Goal: Task Accomplishment & Management: Use online tool/utility

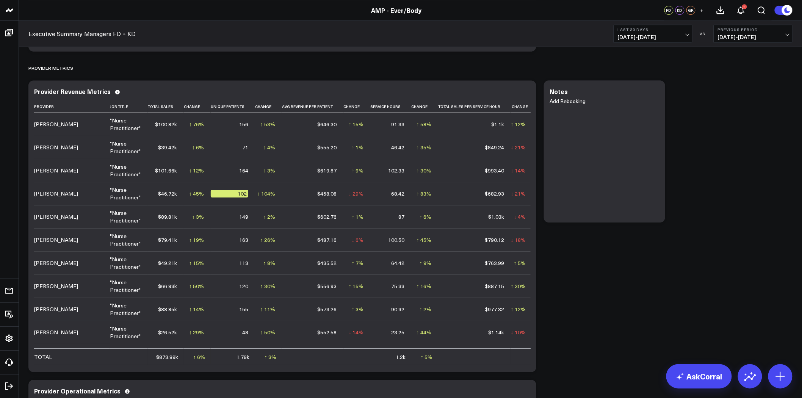
scroll to position [168, 0]
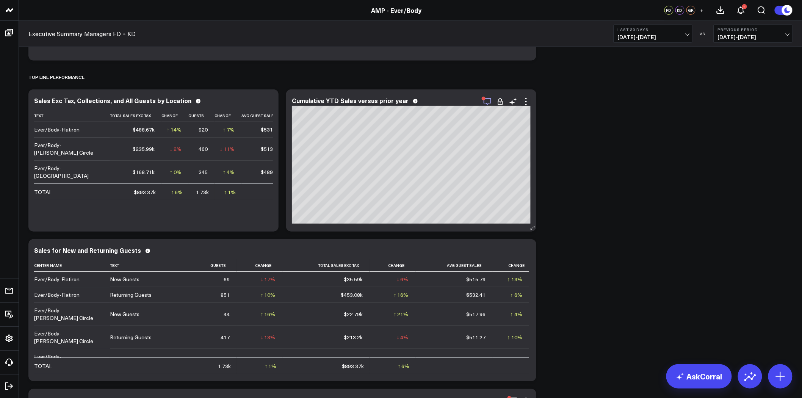
click at [489, 101] on icon "button" at bounding box center [487, 101] width 9 height 9
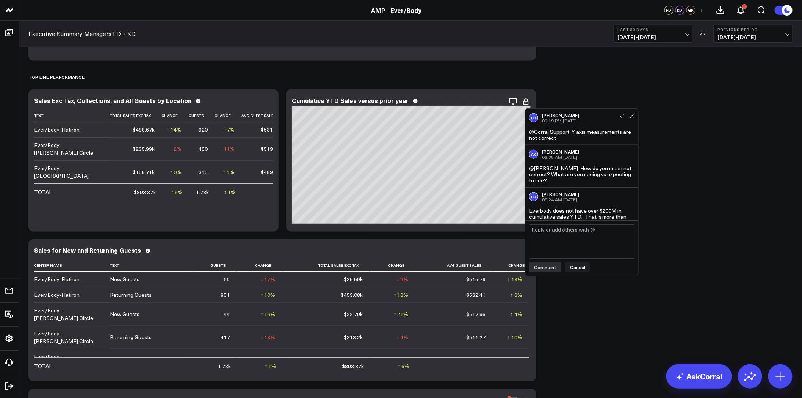
scroll to position [9, 0]
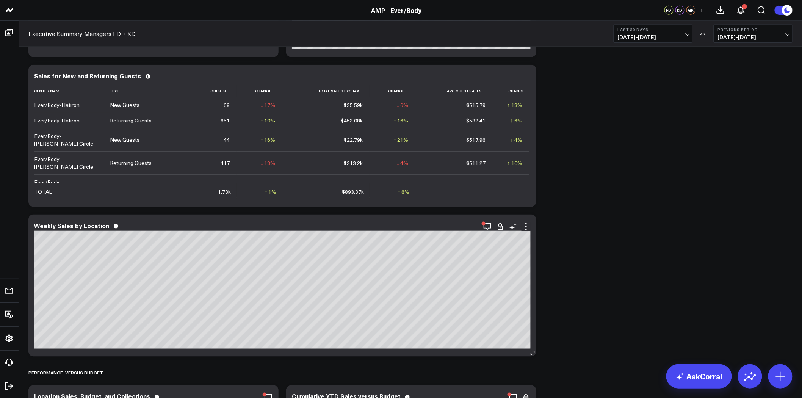
scroll to position [505, 0]
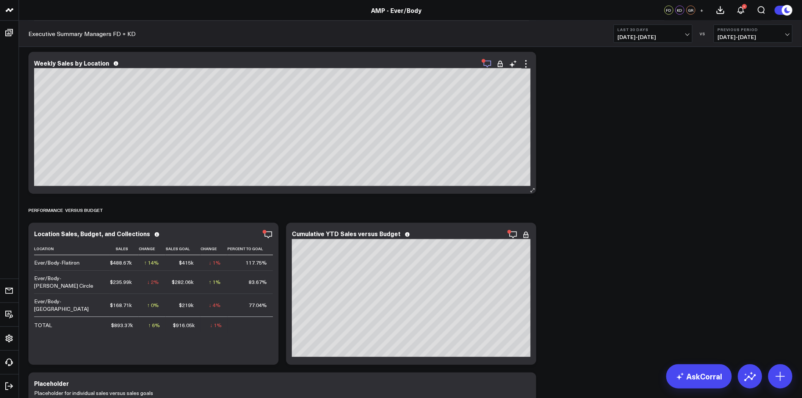
click at [487, 65] on icon "button" at bounding box center [487, 64] width 9 height 9
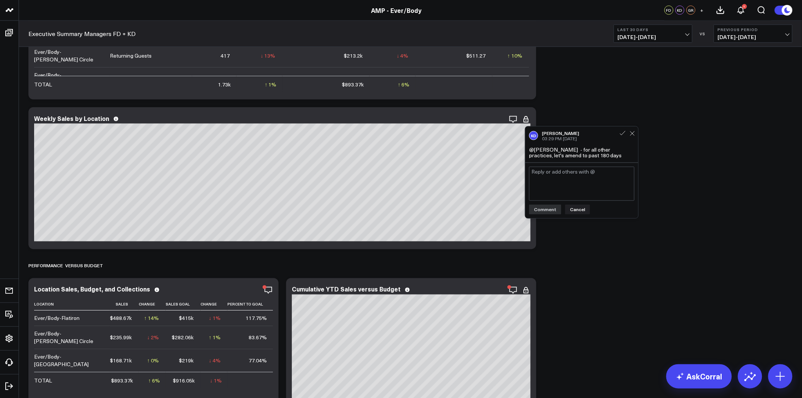
scroll to position [421, 0]
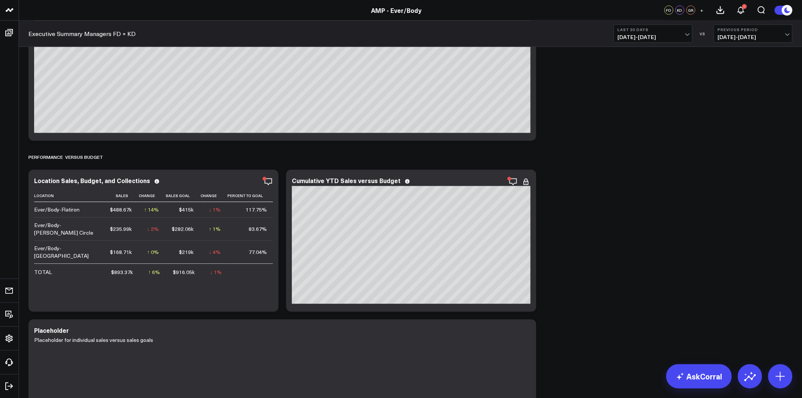
scroll to position [589, 0]
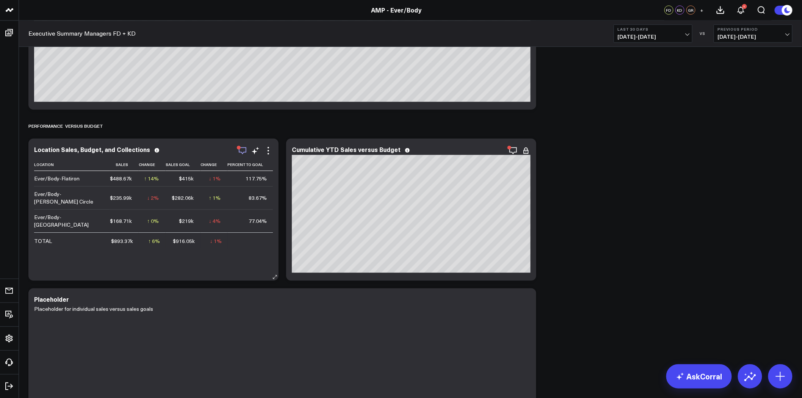
click at [243, 150] on icon "button" at bounding box center [242, 150] width 9 height 9
click at [490, 151] on icon "button" at bounding box center [487, 150] width 9 height 9
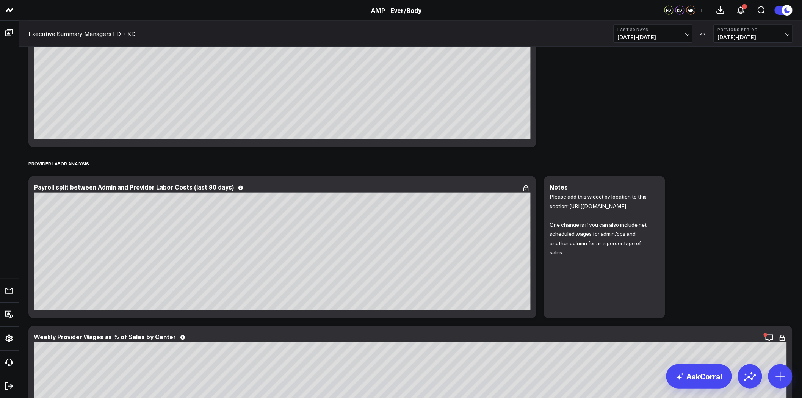
scroll to position [1811, 0]
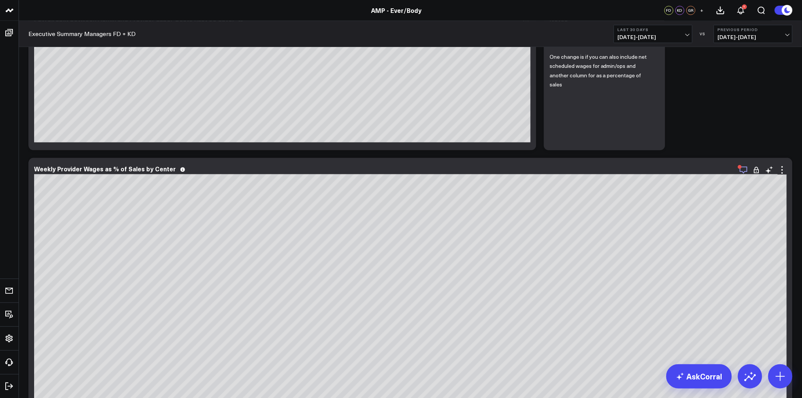
click at [746, 169] on icon "button" at bounding box center [743, 169] width 9 height 9
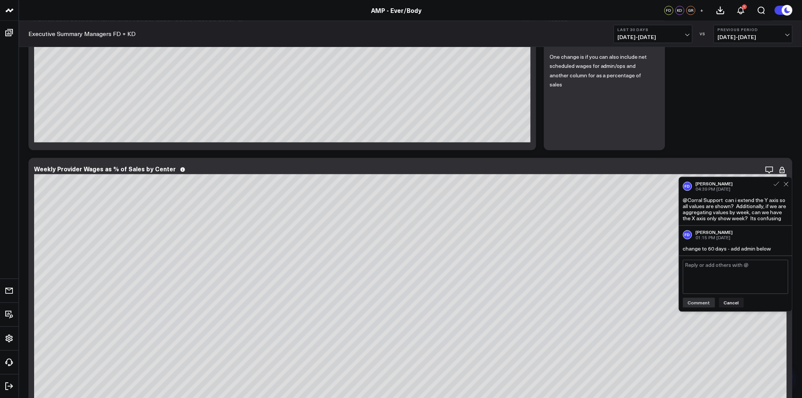
scroll to position [1979, 0]
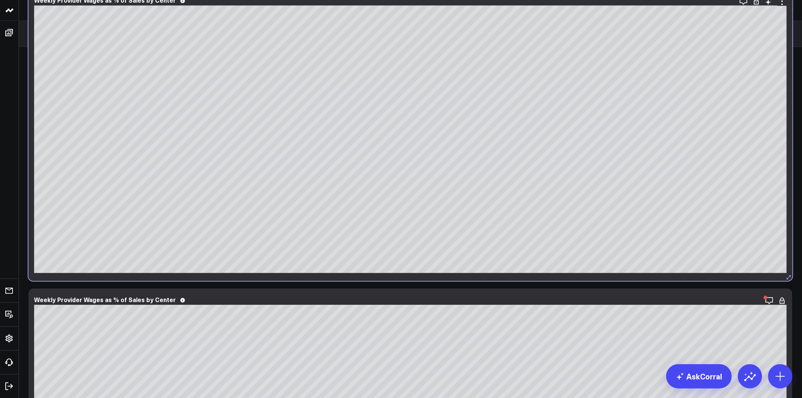
click at [493, 275] on div "Weekly Provider Wages as % of Sales by Center [#c8c8fa fontSize:9px][/] [#fff f…" at bounding box center [410, 135] width 764 height 292
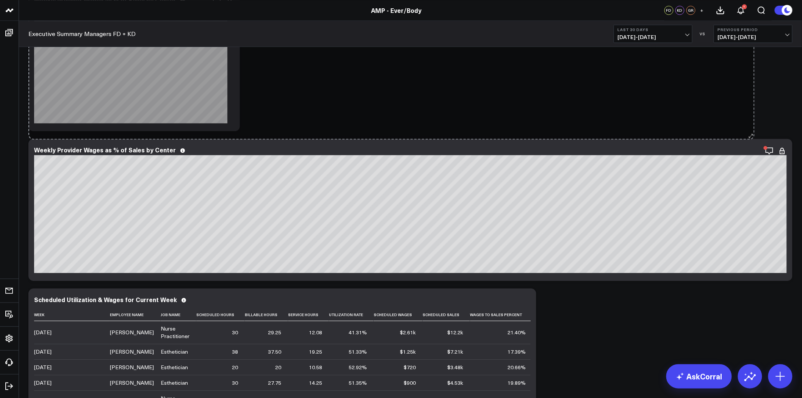
drag, startPoint x: 789, startPoint y: 278, endPoint x: 751, endPoint y: 136, distance: 146.5
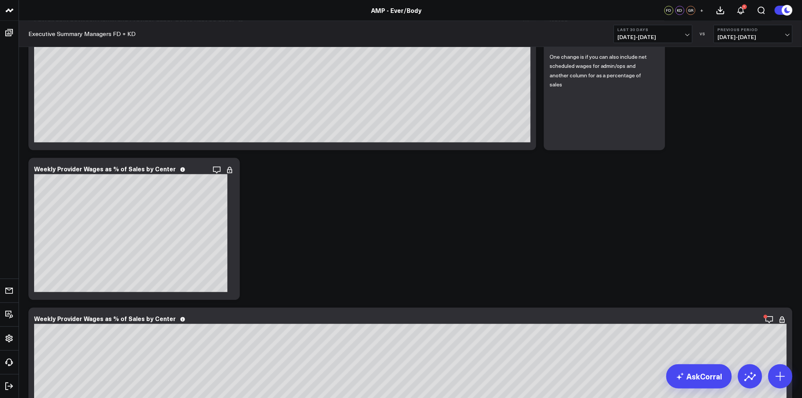
scroll to position [1937, 0]
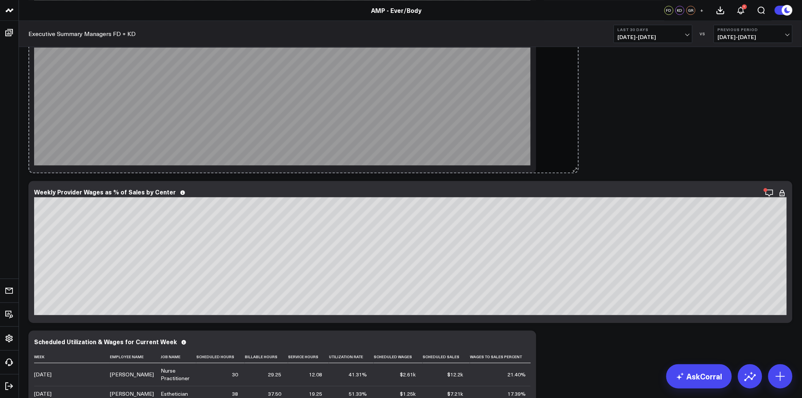
drag, startPoint x: 233, startPoint y: 169, endPoint x: 576, endPoint y: 146, distance: 343.8
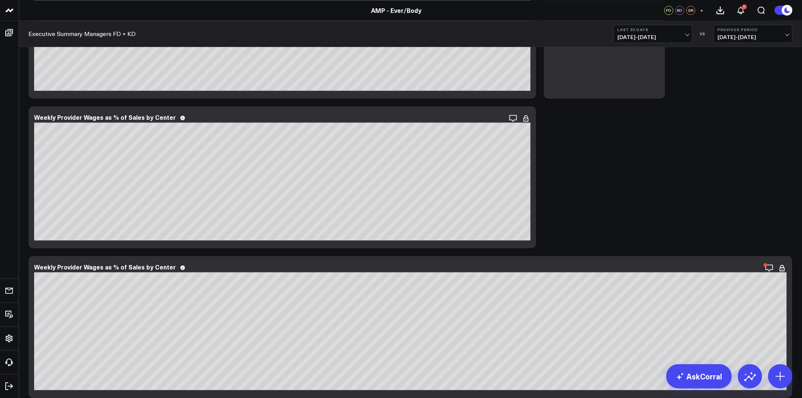
scroll to position [1895, 0]
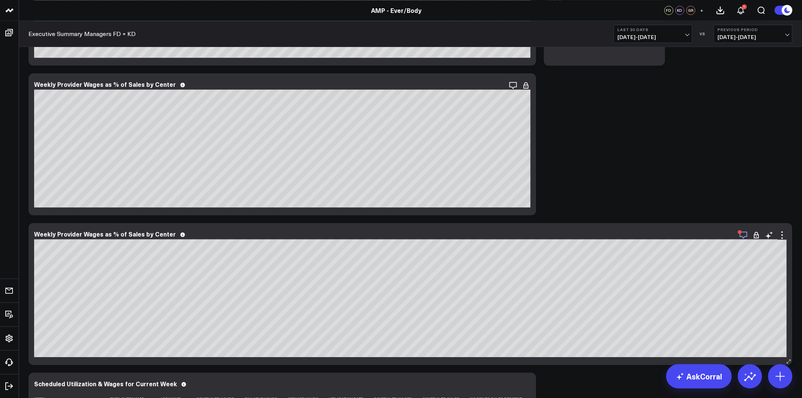
click at [742, 233] on icon "button" at bounding box center [743, 234] width 9 height 9
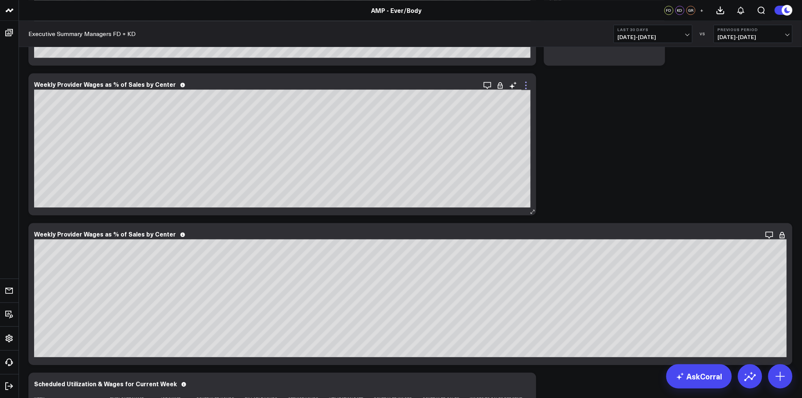
click at [528, 85] on icon at bounding box center [526, 85] width 9 height 9
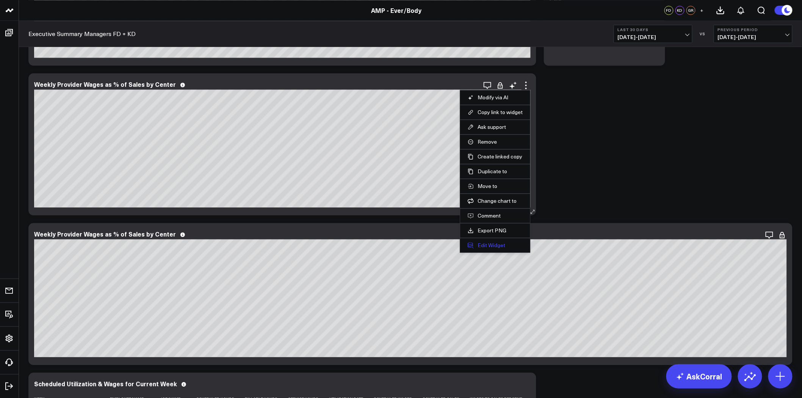
click at [490, 245] on button "Edit Widget" at bounding box center [495, 245] width 55 height 7
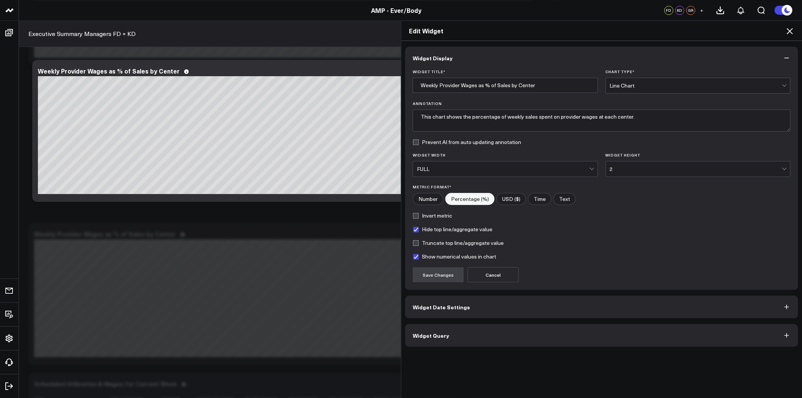
click at [448, 337] on button "Widget Query" at bounding box center [601, 335] width 393 height 23
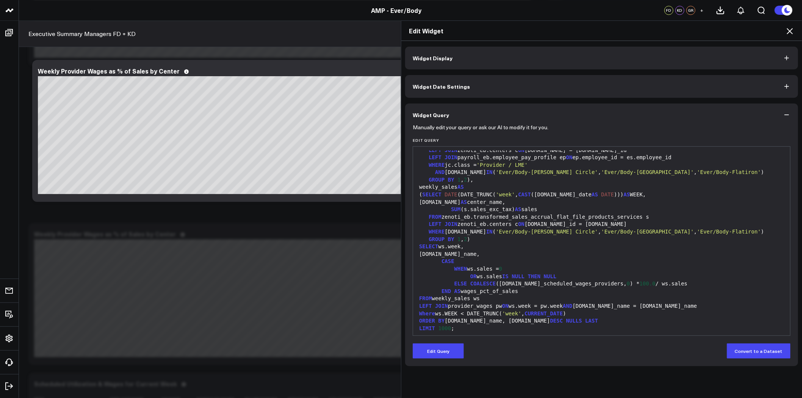
scroll to position [126, 0]
click at [788, 31] on icon at bounding box center [789, 31] width 9 height 9
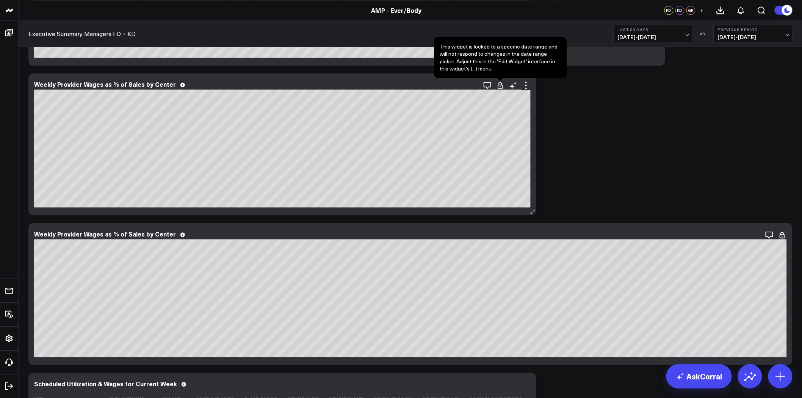
click at [500, 85] on icon at bounding box center [501, 85] width 8 height 8
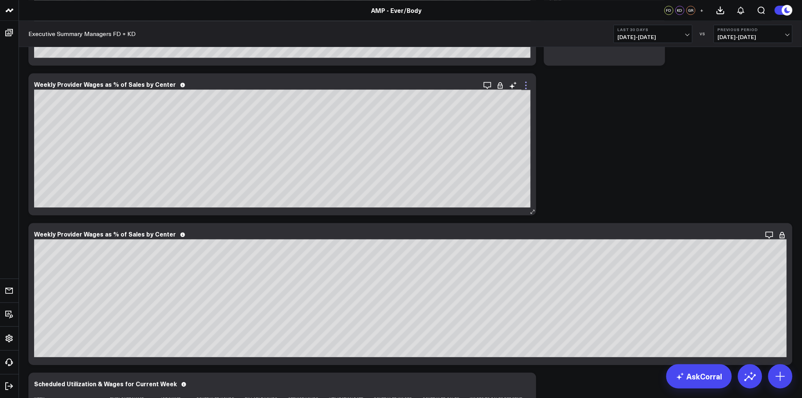
click at [527, 84] on icon at bounding box center [526, 85] width 9 height 9
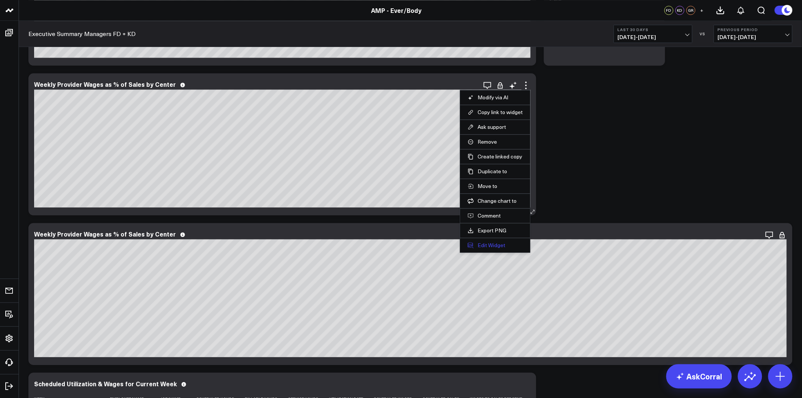
click at [494, 247] on button "Edit Widget" at bounding box center [495, 245] width 55 height 7
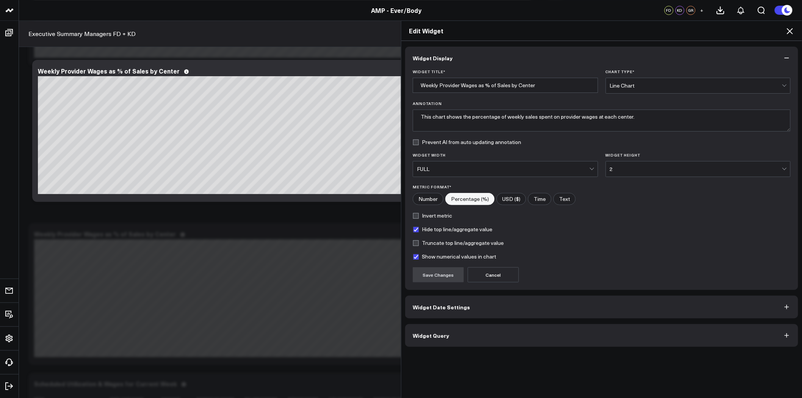
click at [537, 307] on button "Widget Date Settings" at bounding box center [601, 307] width 393 height 23
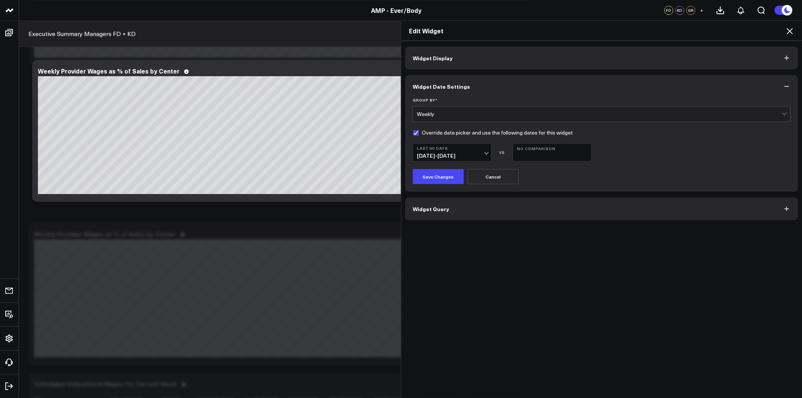
click at [791, 29] on icon at bounding box center [789, 31] width 9 height 9
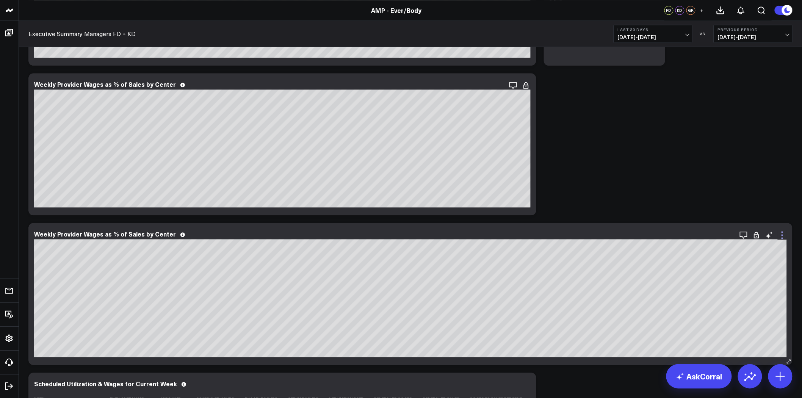
click at [780, 235] on icon at bounding box center [782, 234] width 9 height 9
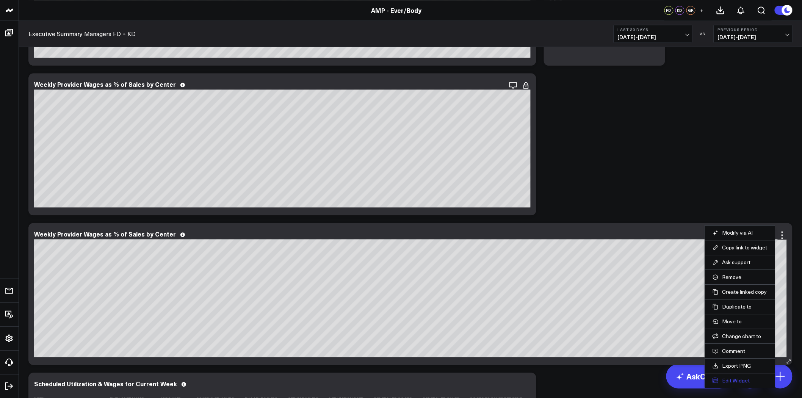
click at [737, 382] on button "Edit Widget" at bounding box center [740, 380] width 55 height 7
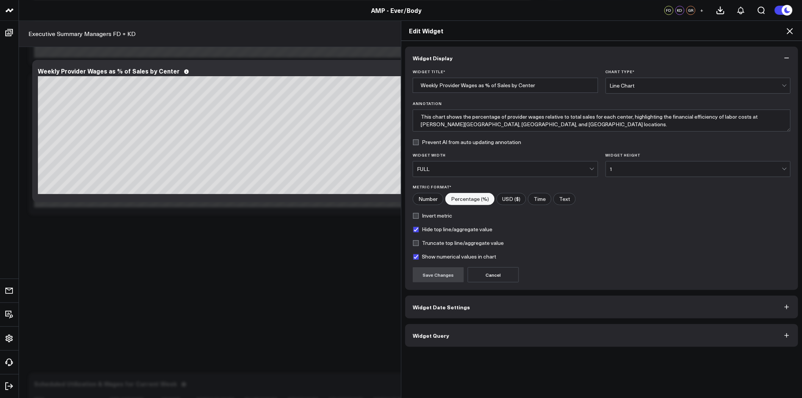
click at [456, 308] on span "Widget Date Settings" at bounding box center [441, 307] width 57 height 6
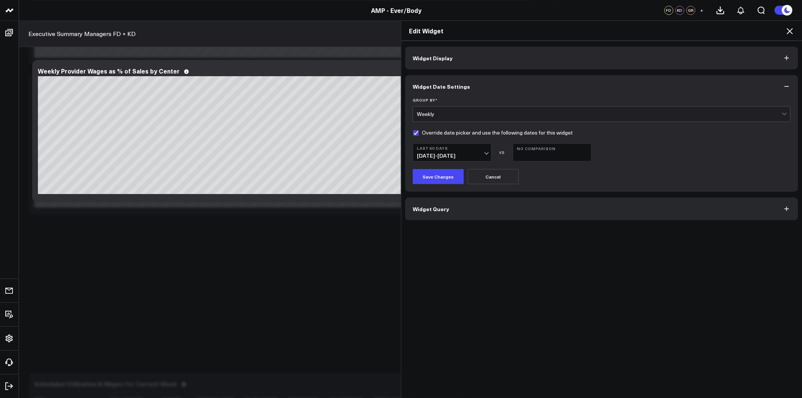
click at [468, 147] on b "Last 60 Days" at bounding box center [452, 148] width 71 height 5
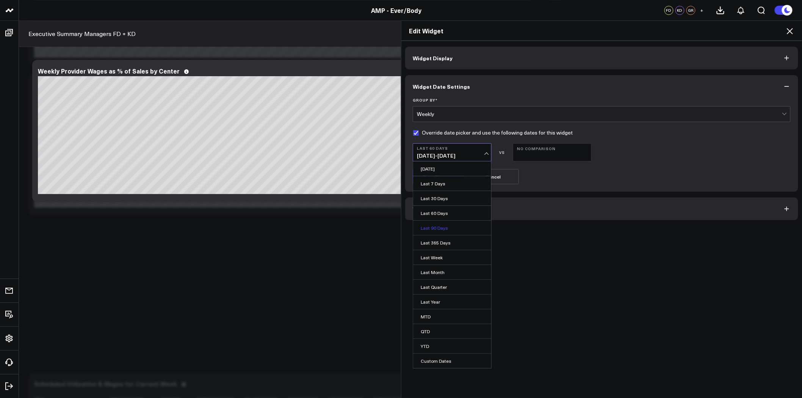
click at [452, 227] on link "Last 90 Days" at bounding box center [452, 228] width 78 height 14
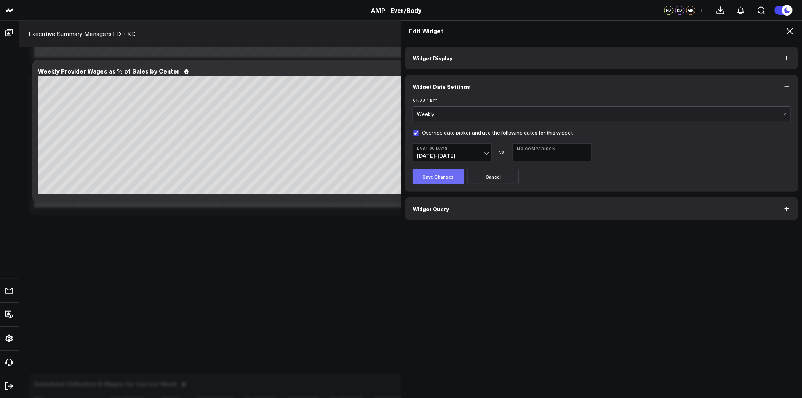
click at [431, 179] on button "Save Changes" at bounding box center [438, 176] width 51 height 15
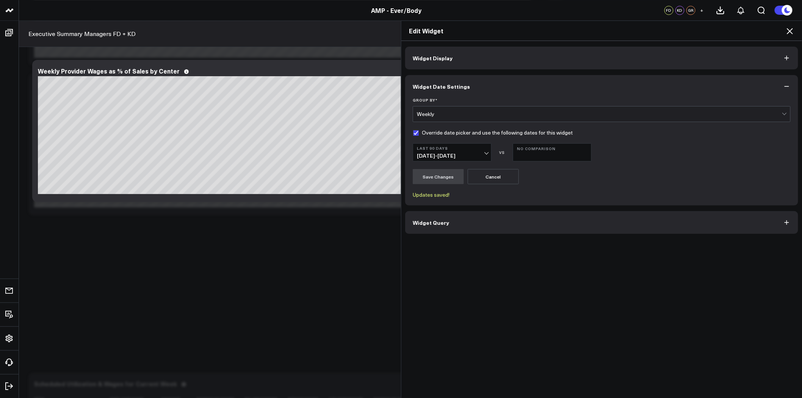
click at [791, 30] on icon at bounding box center [789, 31] width 9 height 9
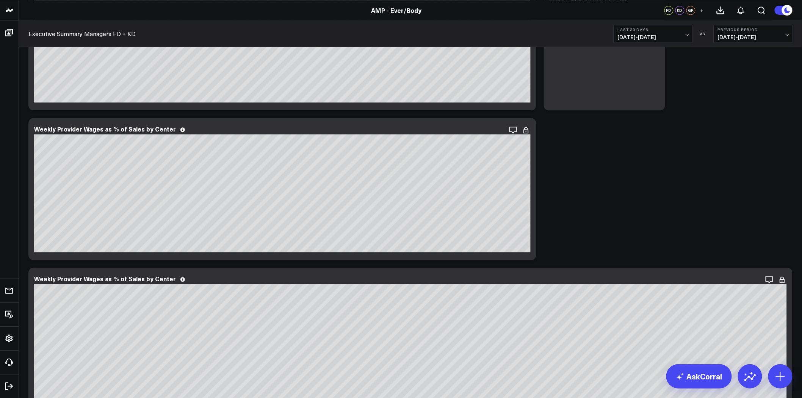
scroll to position [1895, 0]
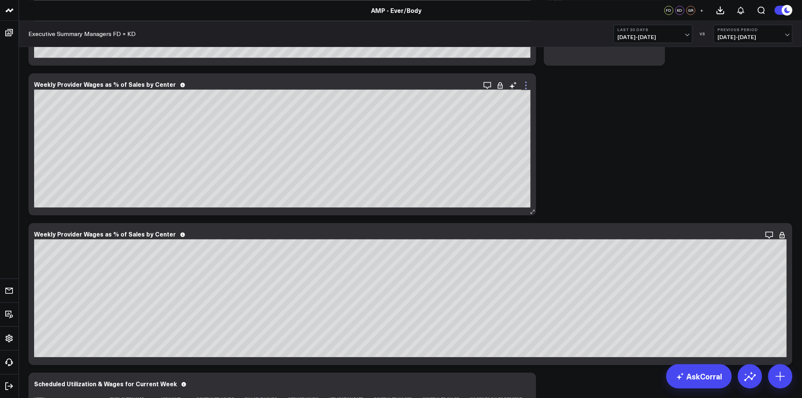
click at [524, 84] on icon at bounding box center [526, 85] width 9 height 9
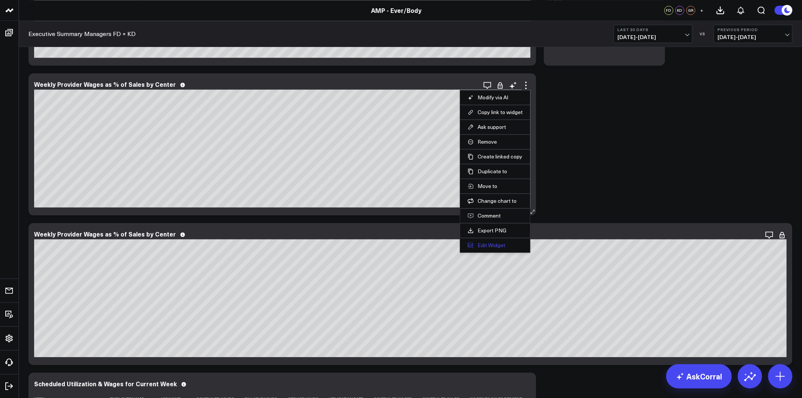
click at [499, 247] on button "Edit Widget" at bounding box center [495, 245] width 55 height 7
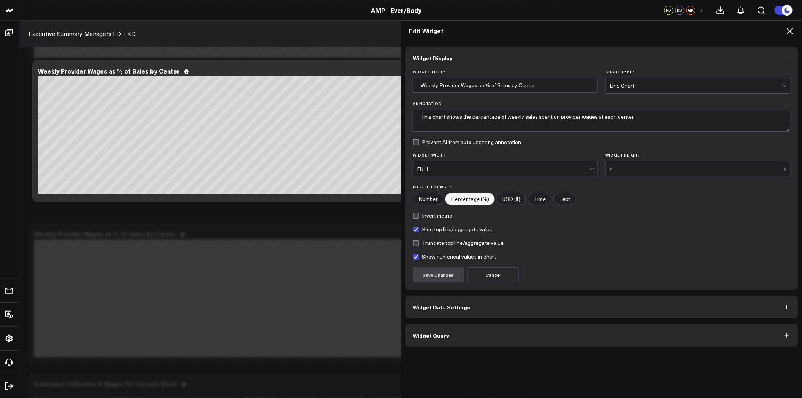
click at [517, 338] on button "Widget Query" at bounding box center [601, 335] width 393 height 23
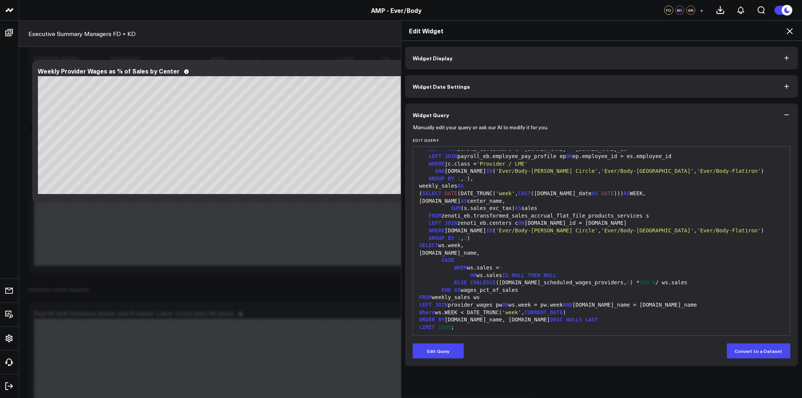
scroll to position [126, 0]
click at [559, 312] on div "Where ws.WEEK < DATE_TRUNC( 'week' , CURRENT_DATE )" at bounding box center [602, 313] width 370 height 8
click at [558, 312] on div "Where ws.WEEK < DATE_TRUNC ( 'week' , CURRENT_DATE )" at bounding box center [602, 313] width 370 height 8
click at [433, 353] on button "Edit Query" at bounding box center [438, 350] width 51 height 15
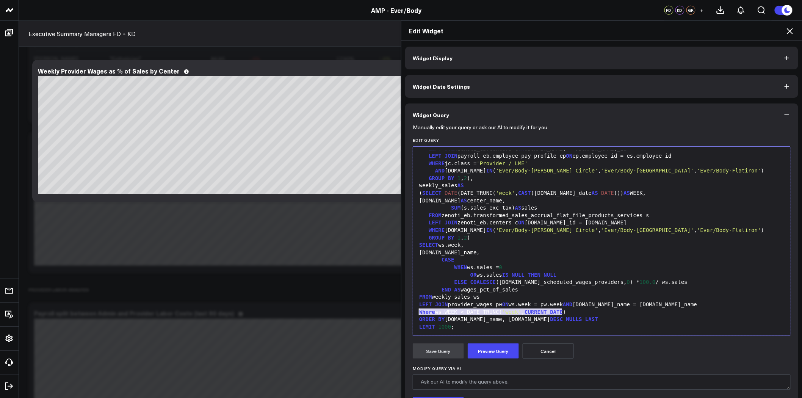
drag, startPoint x: 563, startPoint y: 313, endPoint x: 415, endPoint y: 311, distance: 147.1
click at [417, 311] on div "Where ws.WEEK < DATE_TRUNC( 'week' , CURRENT_DATE )" at bounding box center [602, 313] width 370 height 8
copy div "Where ws.WEEK < DATE_TRUNC( 'week' , CURRENT_DATE )"
click at [556, 282] on div "ELSE COALESCE (pw.net_scheduled_wages_providers, 0 ) * 100.0 / ws.sales" at bounding box center [602, 283] width 370 height 8
drag, startPoint x: 559, startPoint y: 312, endPoint x: 417, endPoint y: 312, distance: 142.1
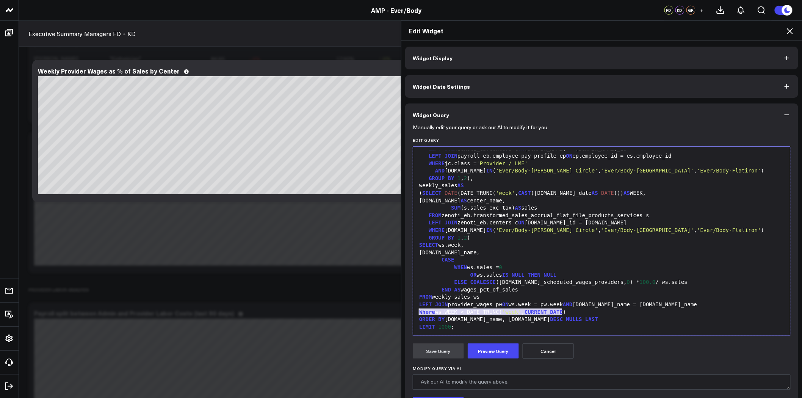
click at [417, 312] on div "Where ws.WEEK < DATE_TRUNC( 'week' , CURRENT_DATE )" at bounding box center [602, 313] width 370 height 8
copy div "Where ws.WEEK < DATE_TRUNC( 'week' , CURRENT_DATE )"
click at [335, 278] on div "Edit Widget Widget Display Widget Date Settings Widget Query Manually edit your…" at bounding box center [401, 209] width 802 height 378
click at [792, 30] on icon at bounding box center [789, 31] width 9 height 9
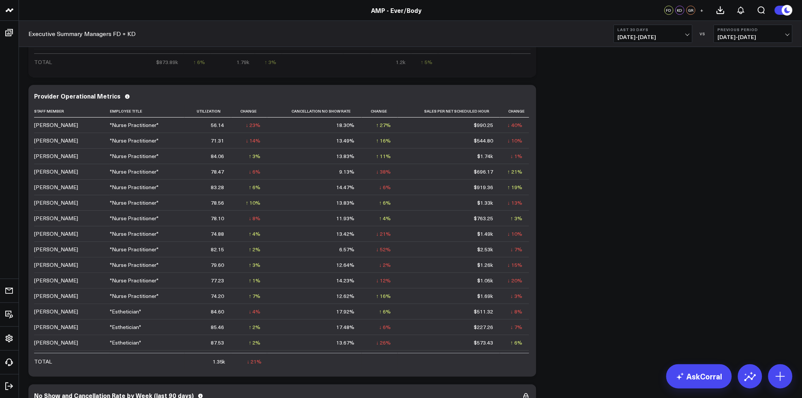
scroll to position [1053, 0]
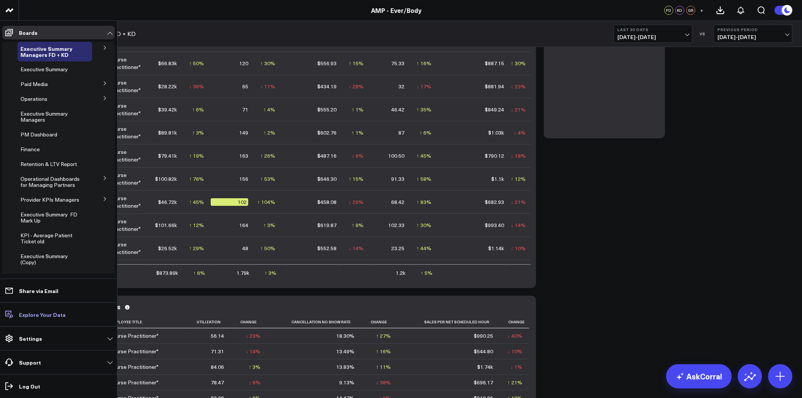
click at [42, 319] on link "Explore Your Data" at bounding box center [58, 315] width 113 height 14
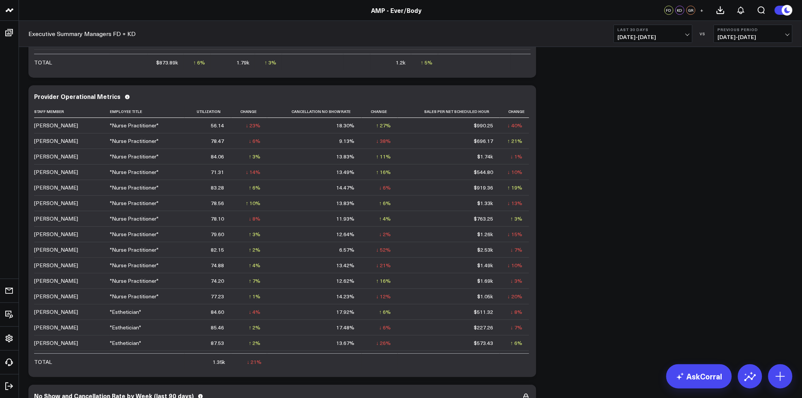
scroll to position [1263, 0]
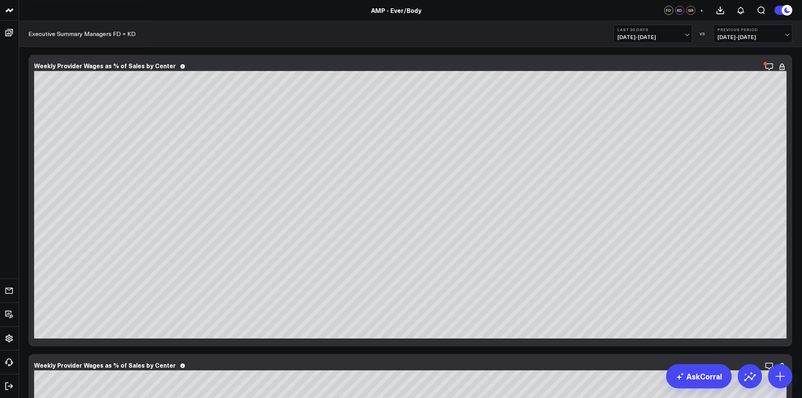
scroll to position [2021, 0]
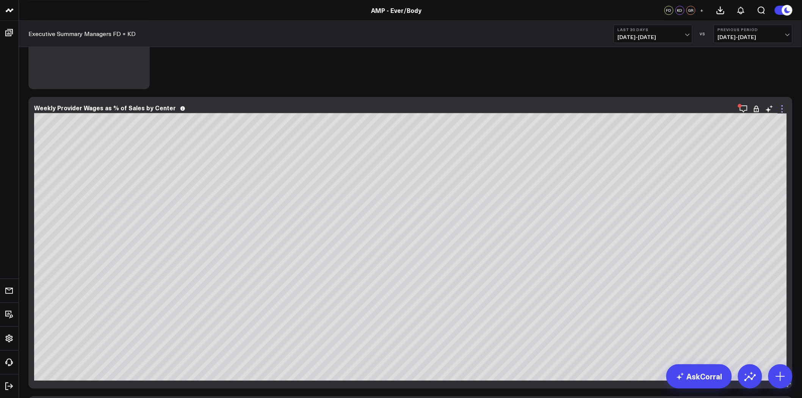
click at [784, 111] on icon at bounding box center [782, 108] width 9 height 9
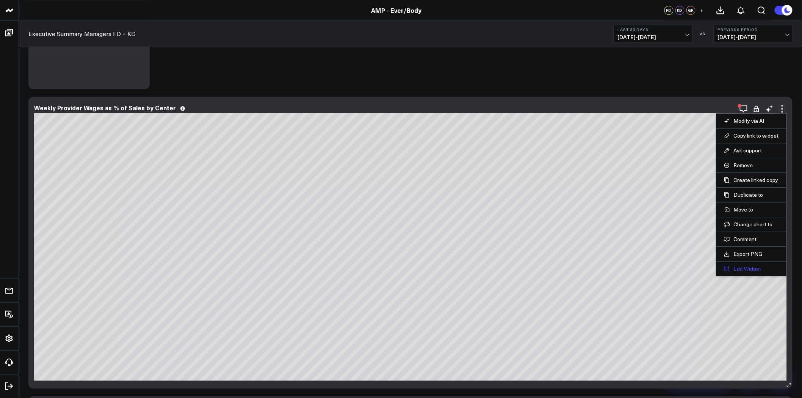
click at [748, 268] on button "Edit Widget" at bounding box center [751, 268] width 55 height 7
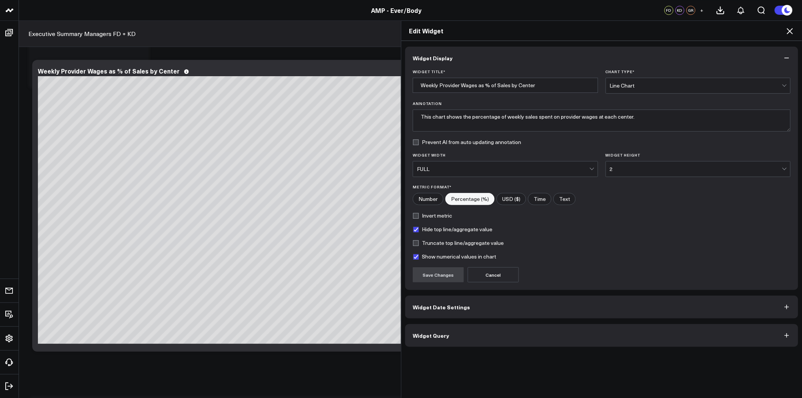
click at [464, 339] on button "Widget Query" at bounding box center [601, 335] width 393 height 23
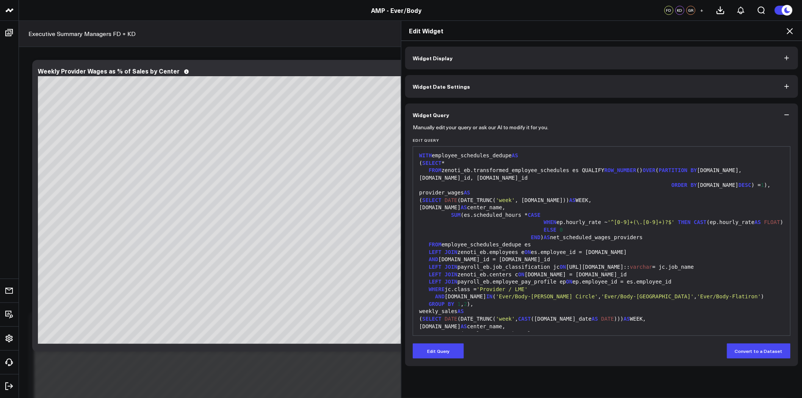
click at [790, 29] on icon at bounding box center [789, 31] width 9 height 9
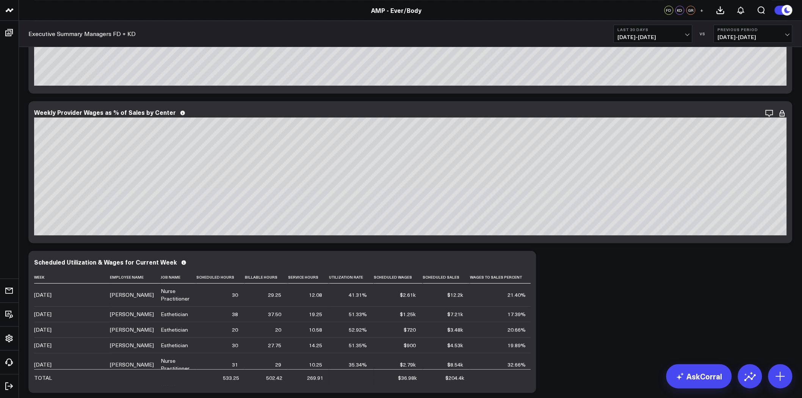
scroll to position [2274, 0]
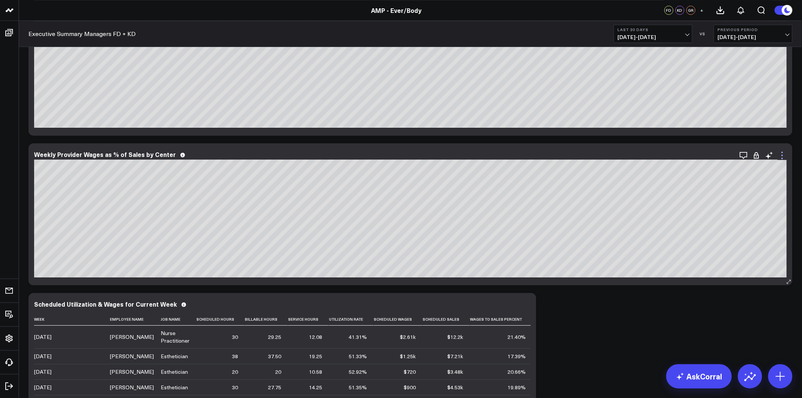
click at [782, 157] on icon at bounding box center [782, 155] width 9 height 9
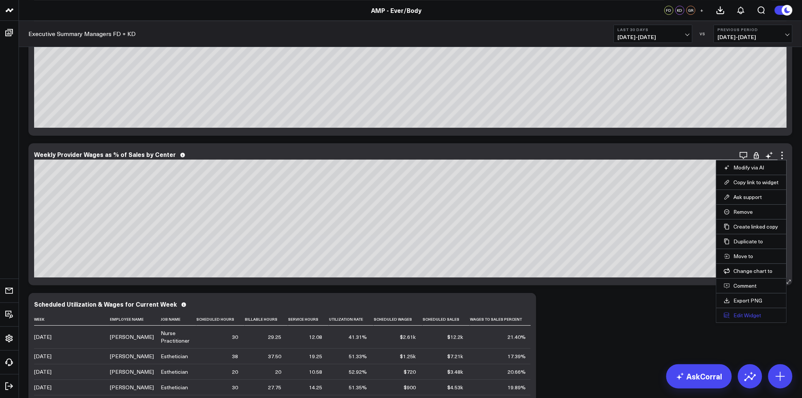
click at [745, 315] on button "Edit Widget" at bounding box center [751, 315] width 55 height 7
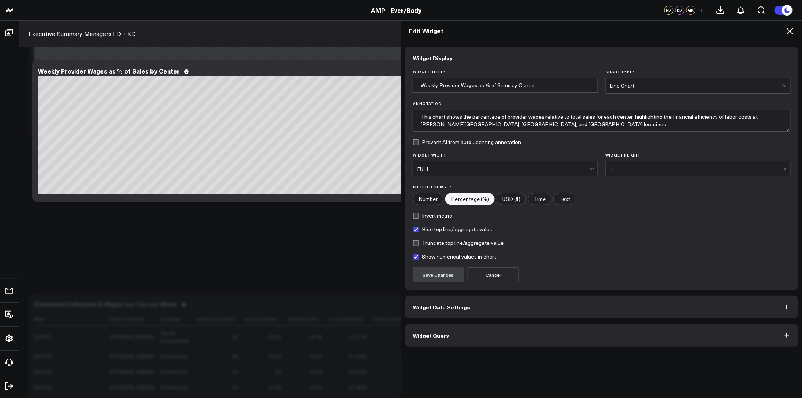
click at [507, 332] on button "Widget Query" at bounding box center [601, 335] width 393 height 23
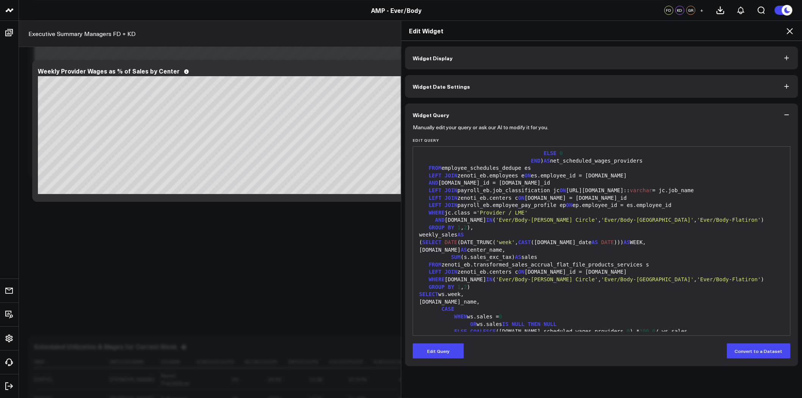
scroll to position [119, 0]
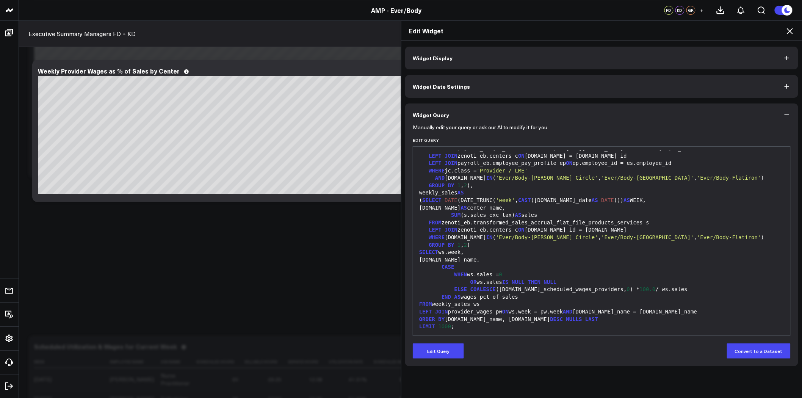
click at [575, 315] on div "LEFT JOIN provider_wages pw ON ws.week = pw.week AND ws.center_name = pw.center…" at bounding box center [602, 312] width 370 height 8
click at [658, 308] on div "LEFT JOIN provider_wages pw ON ws.week = pw.week AND ws.center_name = pw.center…" at bounding box center [602, 312] width 370 height 8
click at [444, 351] on button "Edit Query" at bounding box center [438, 350] width 51 height 15
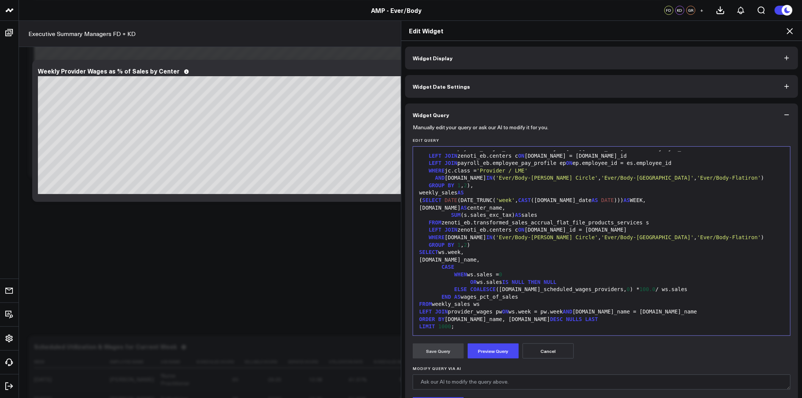
click at [666, 310] on div "LEFT JOIN provider_wages pw ON ws.week = pw.week AND ws.center_name = pw.center…" at bounding box center [602, 312] width 370 height 8
click at [426, 320] on span "Where" at bounding box center [434, 319] width 16 height 6
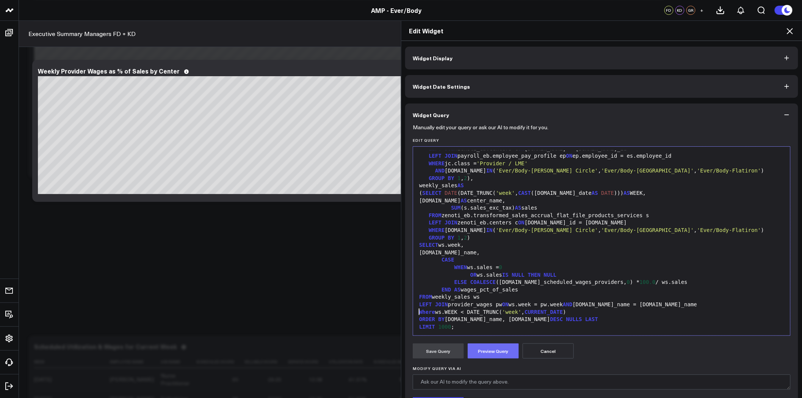
click at [486, 351] on button "Preview Query" at bounding box center [493, 350] width 51 height 15
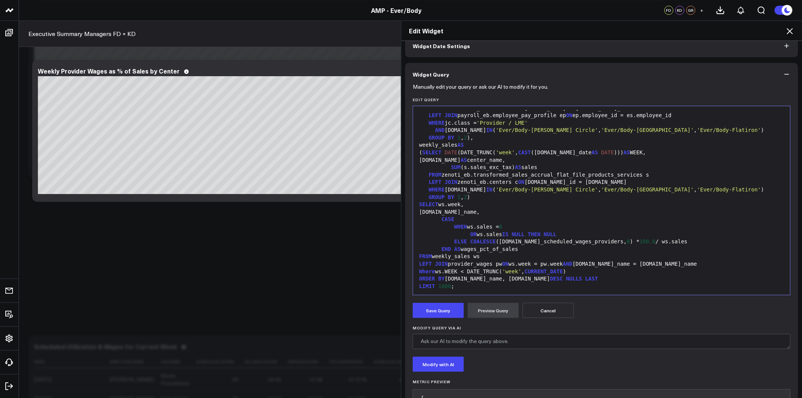
scroll to position [0, 0]
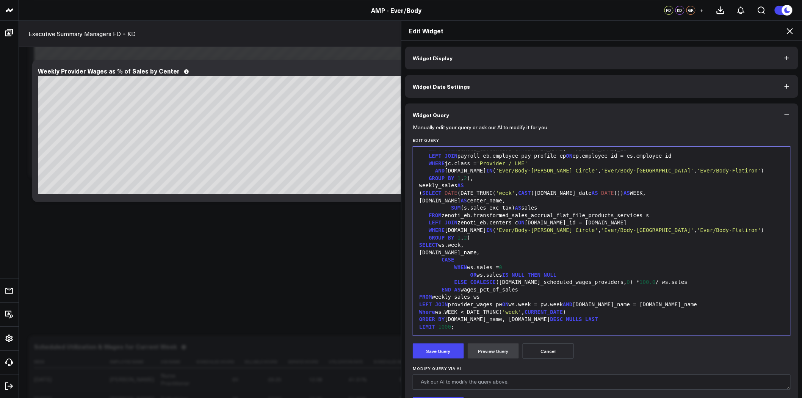
click at [790, 30] on icon at bounding box center [789, 31] width 9 height 9
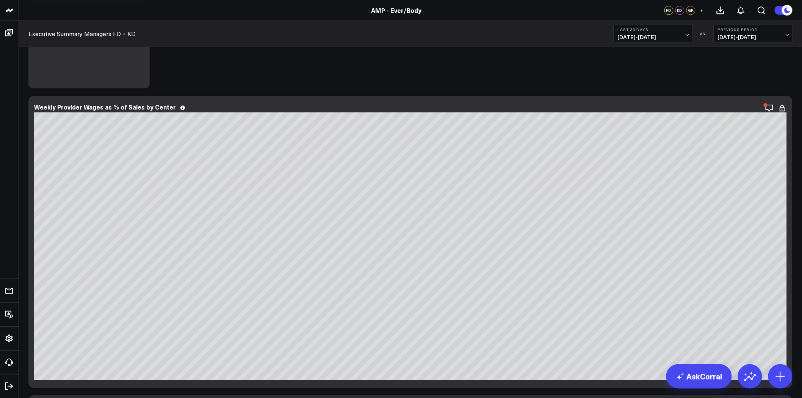
scroll to position [2021, 0]
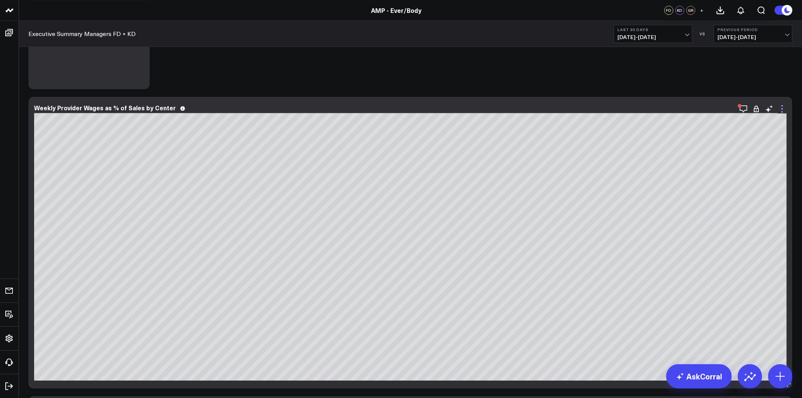
click at [781, 110] on icon at bounding box center [782, 108] width 9 height 9
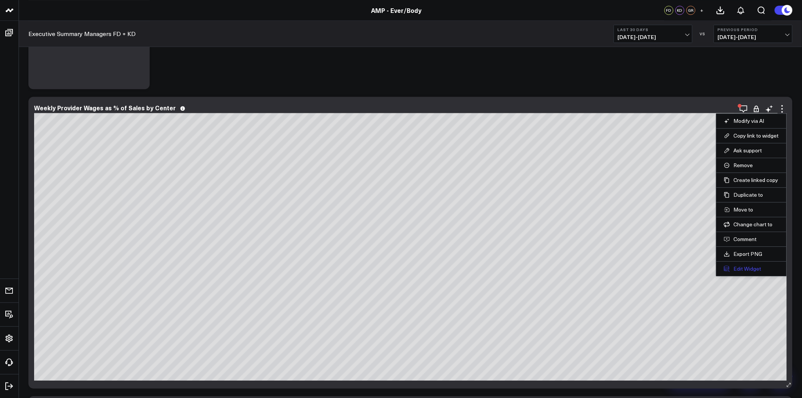
click at [738, 266] on button "Edit Widget" at bounding box center [751, 268] width 55 height 7
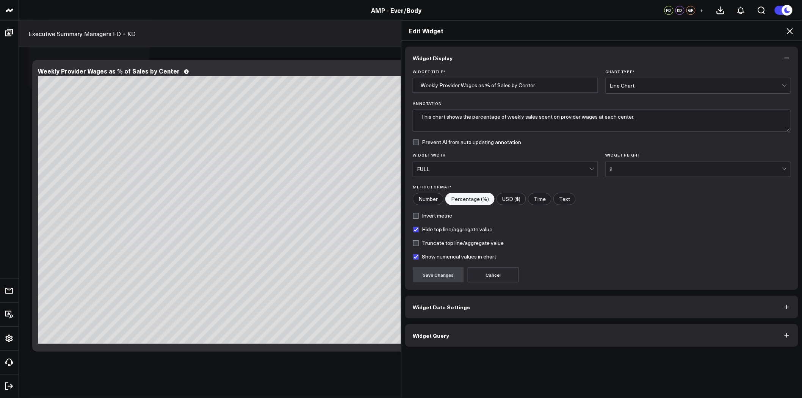
click at [625, 173] on div "2" at bounding box center [696, 168] width 172 height 15
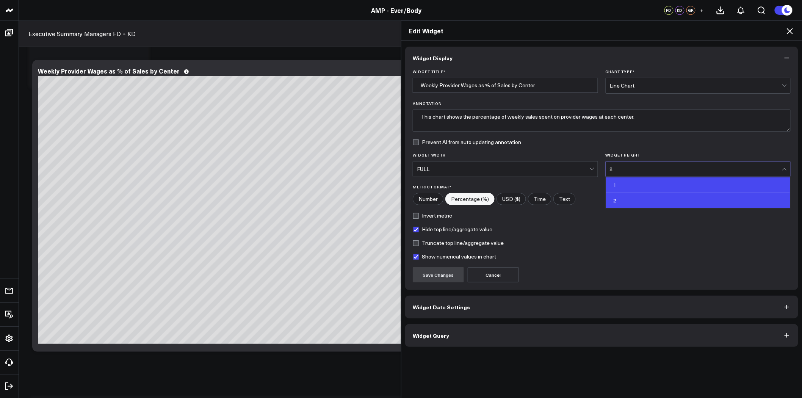
click at [620, 188] on div "1" at bounding box center [698, 185] width 185 height 16
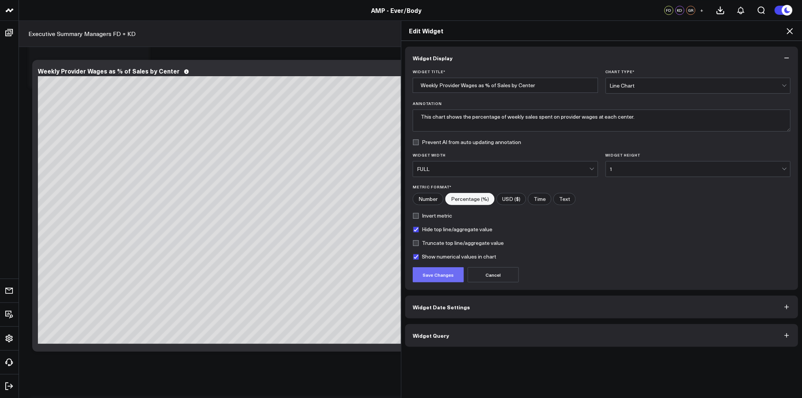
click at [436, 279] on button "Save Changes" at bounding box center [438, 274] width 51 height 15
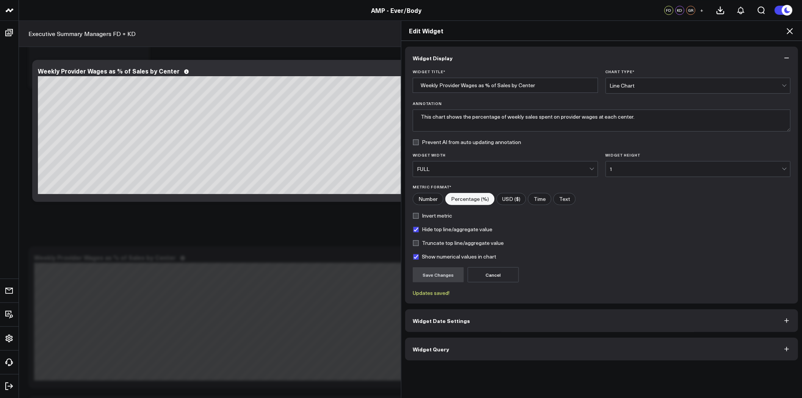
click at [790, 31] on icon at bounding box center [790, 31] width 6 height 6
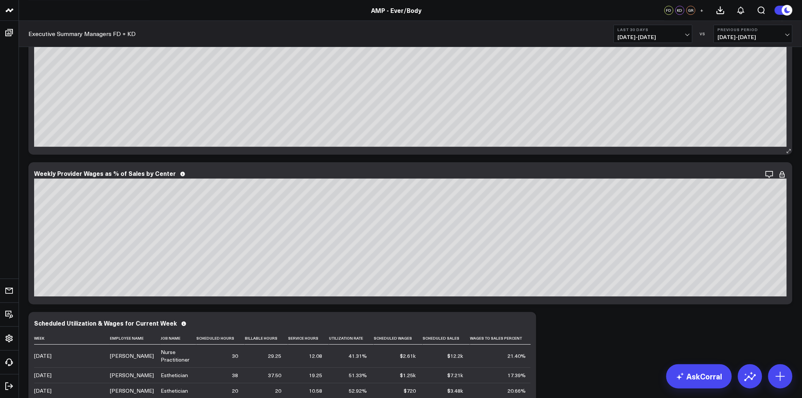
scroll to position [2064, 0]
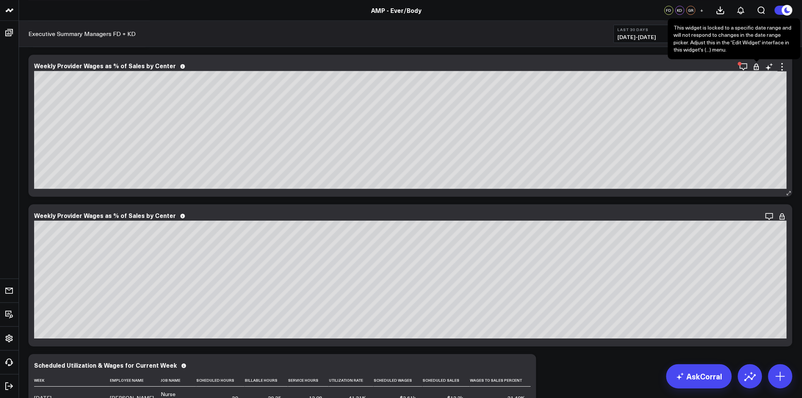
click at [757, 69] on icon at bounding box center [756, 68] width 5 height 4
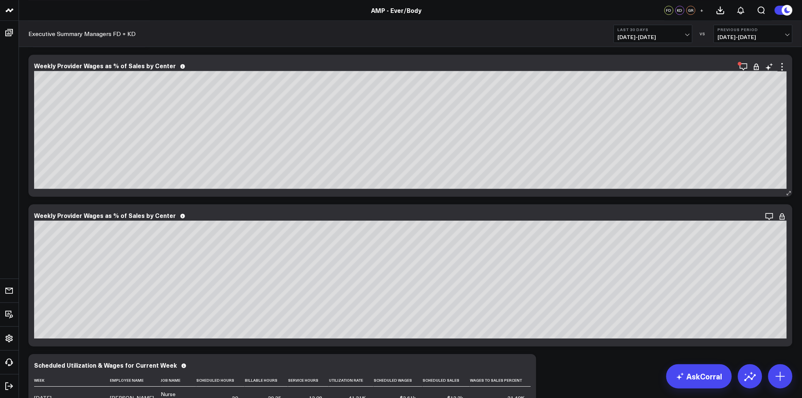
click at [759, 67] on icon at bounding box center [756, 68] width 5 height 4
click at [784, 69] on icon at bounding box center [782, 66] width 9 height 9
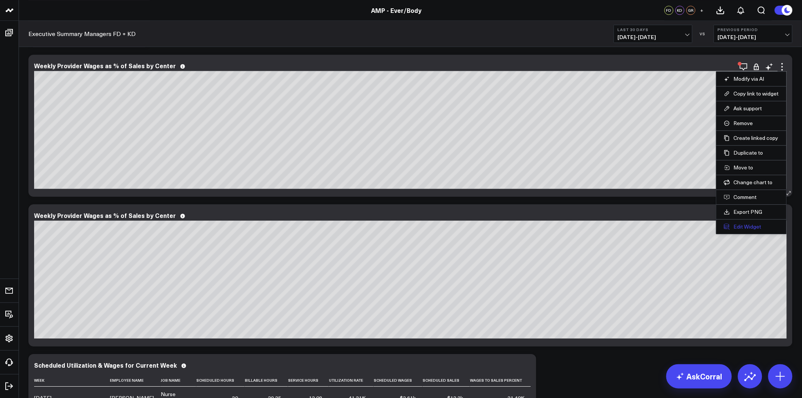
click at [744, 226] on button "Edit Widget" at bounding box center [751, 226] width 55 height 7
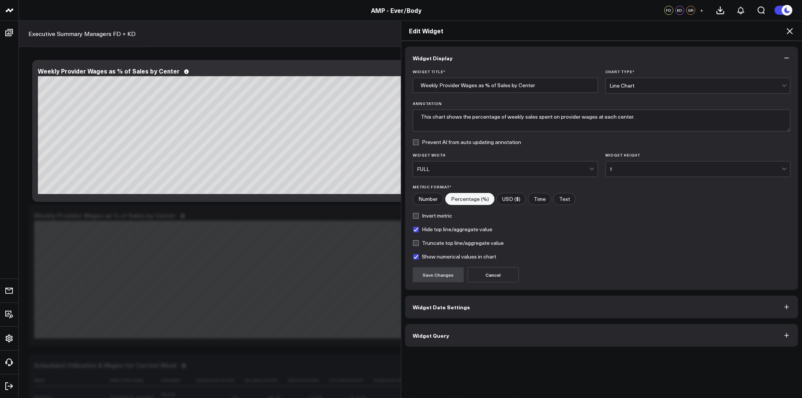
click at [481, 331] on button "Widget Query" at bounding box center [601, 335] width 393 height 23
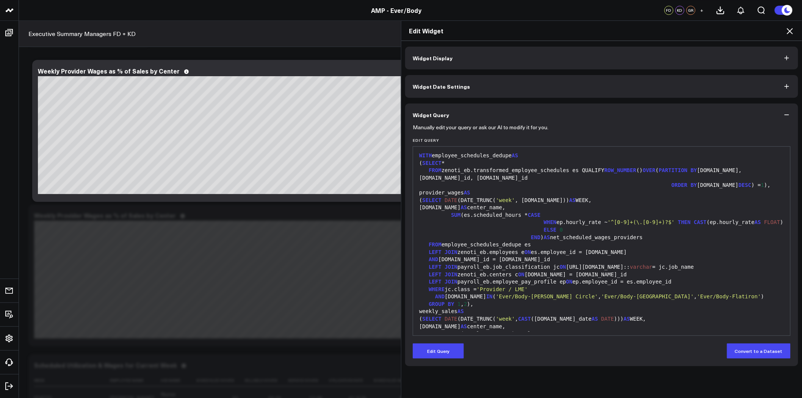
click at [464, 85] on button "Widget Date Settings" at bounding box center [601, 86] width 393 height 23
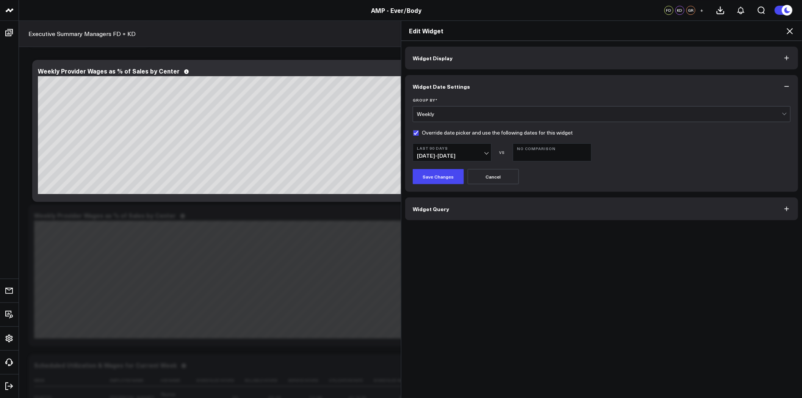
click at [794, 30] on icon at bounding box center [789, 31] width 9 height 9
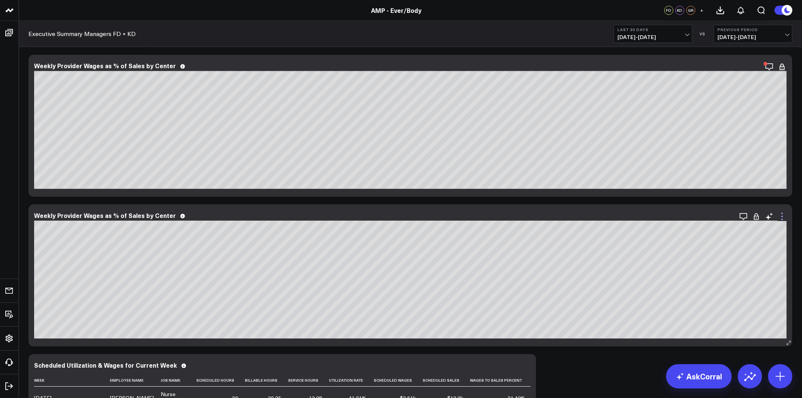
click at [782, 214] on icon at bounding box center [782, 216] width 9 height 9
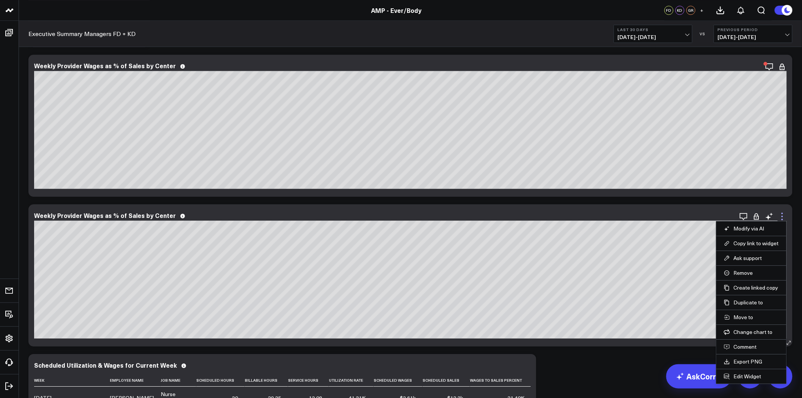
click at [782, 216] on icon at bounding box center [783, 217] width 2 height 2
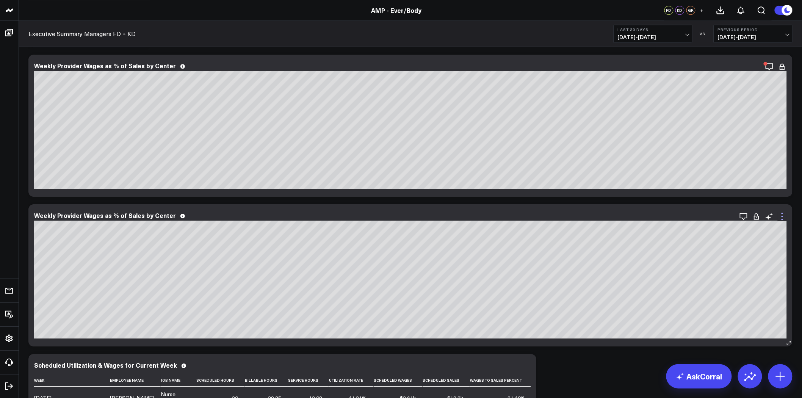
click at [783, 217] on icon at bounding box center [783, 217] width 2 height 2
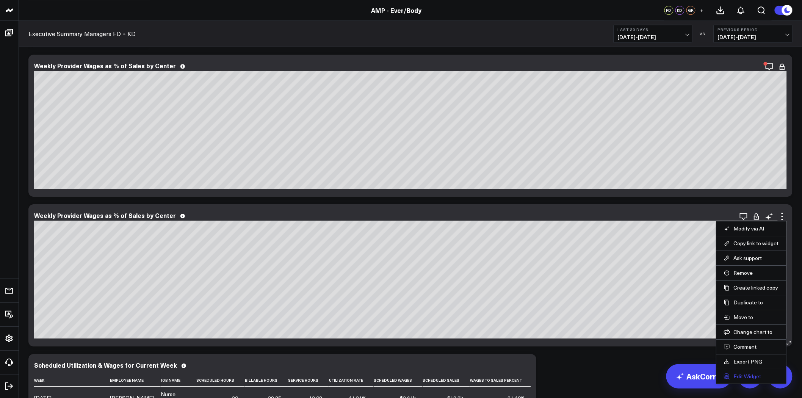
click at [744, 373] on button "Edit Widget" at bounding box center [751, 376] width 55 height 7
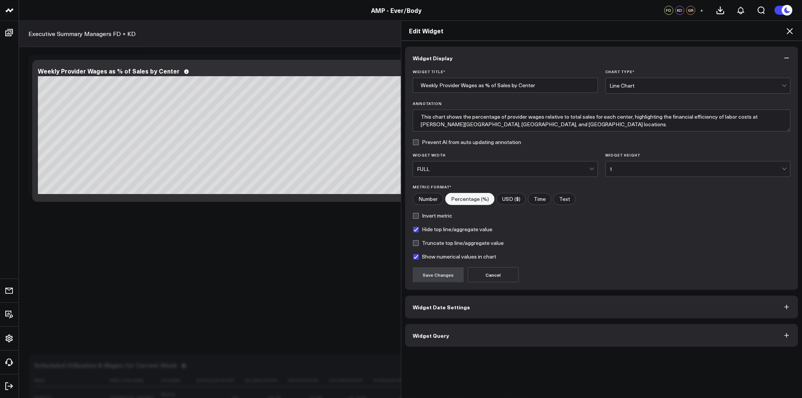
click at [512, 331] on button "Widget Query" at bounding box center [601, 335] width 393 height 23
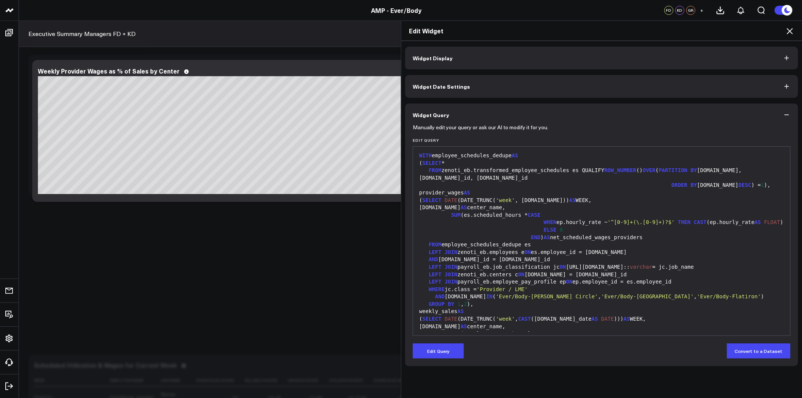
scroll to position [119, 0]
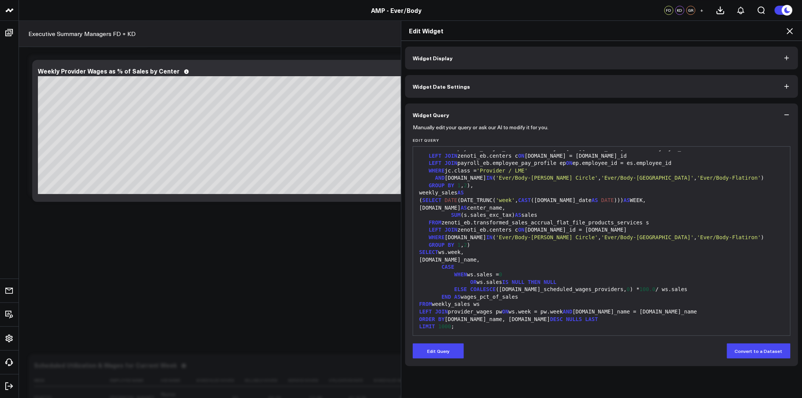
click at [640, 317] on div "ORDER BY ws.center_name, ws.week DESC NULLS LAST" at bounding box center [602, 320] width 370 height 8
click at [656, 309] on div "LEFT JOIN provider_wages pw ON ws.week = pw.week AND ws.center_name = pw.center…" at bounding box center [602, 312] width 370 height 8
click at [425, 347] on button "Edit Query" at bounding box center [438, 350] width 51 height 15
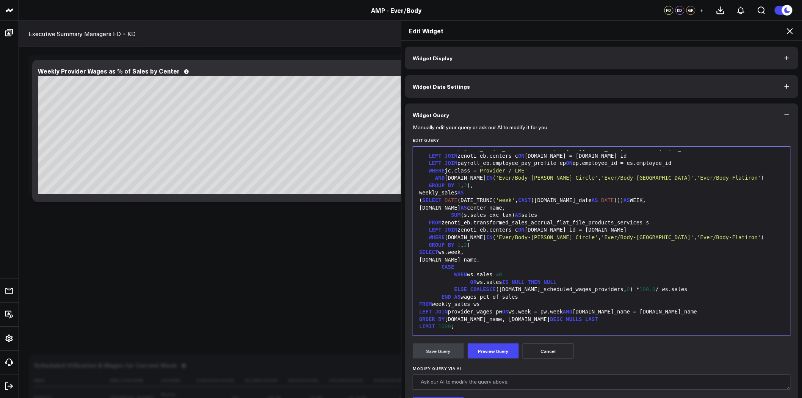
click at [665, 312] on div "LEFT JOIN provider_wages pw ON ws.week = pw.week AND ws.center_name = pw.center…" at bounding box center [602, 312] width 370 height 8
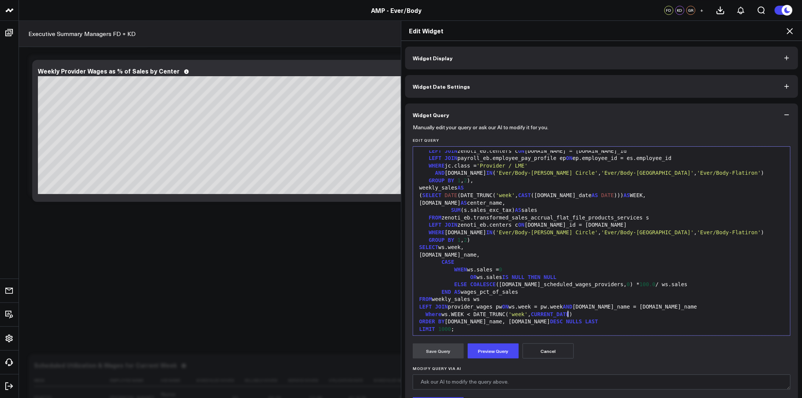
scroll to position [126, 0]
click at [497, 351] on button "Preview Query" at bounding box center [493, 350] width 51 height 15
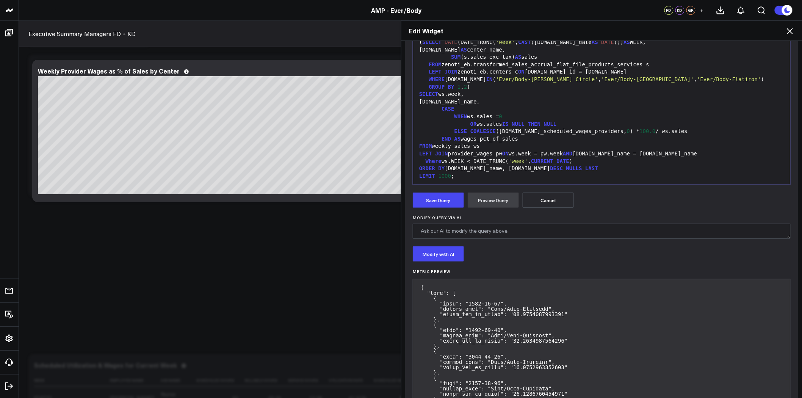
scroll to position [152, 0]
click at [440, 196] on button "Save Query" at bounding box center [438, 198] width 51 height 15
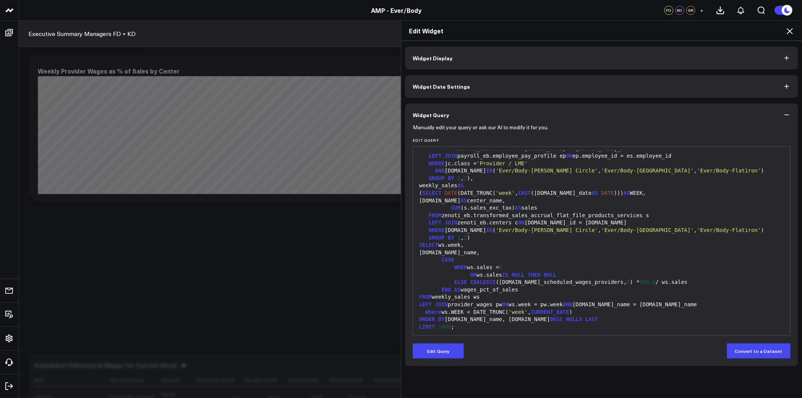
scroll to position [0, 0]
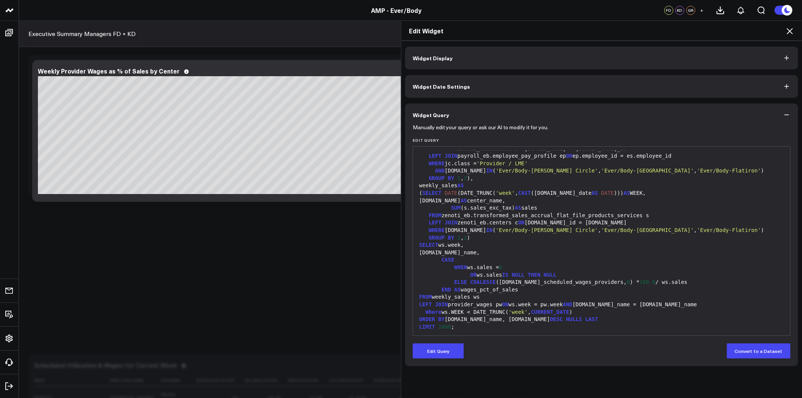
click at [791, 30] on icon at bounding box center [790, 31] width 6 height 6
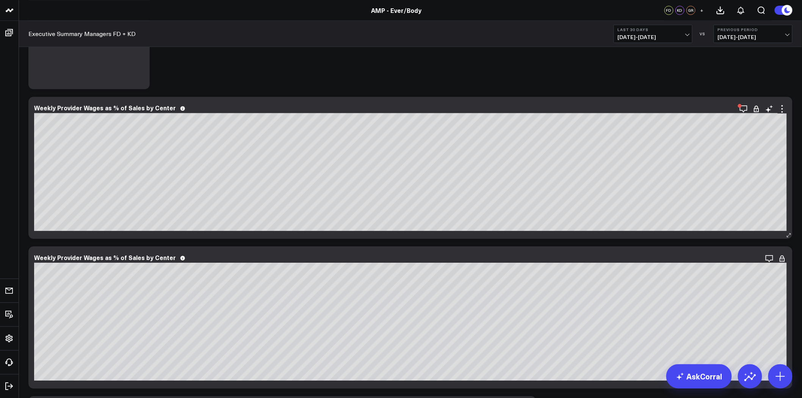
scroll to position [2064, 0]
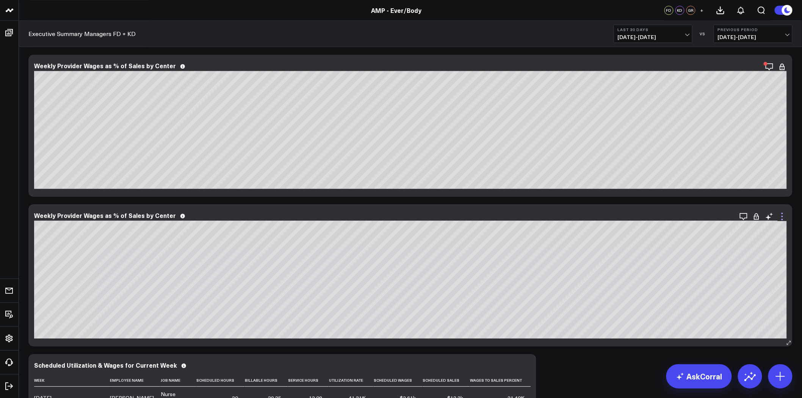
click at [784, 215] on icon at bounding box center [782, 216] width 9 height 9
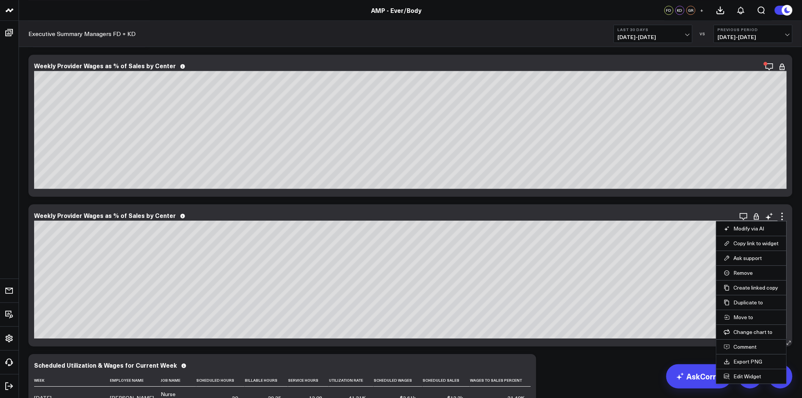
drag, startPoint x: 545, startPoint y: 250, endPoint x: 617, endPoint y: 215, distance: 80.0
click at [617, 215] on div "Modify via AI Copy link to widget Ask support Remove Create linked copy Executi…" at bounding box center [410, 275] width 764 height 142
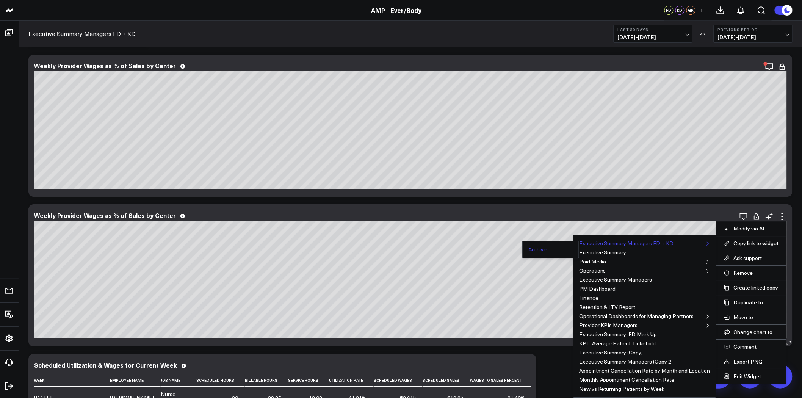
click at [544, 249] on button "Archive" at bounding box center [537, 249] width 18 height 5
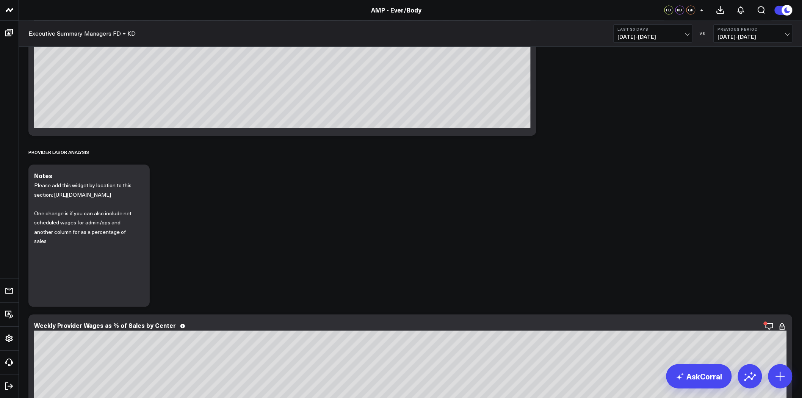
scroll to position [1677, 0]
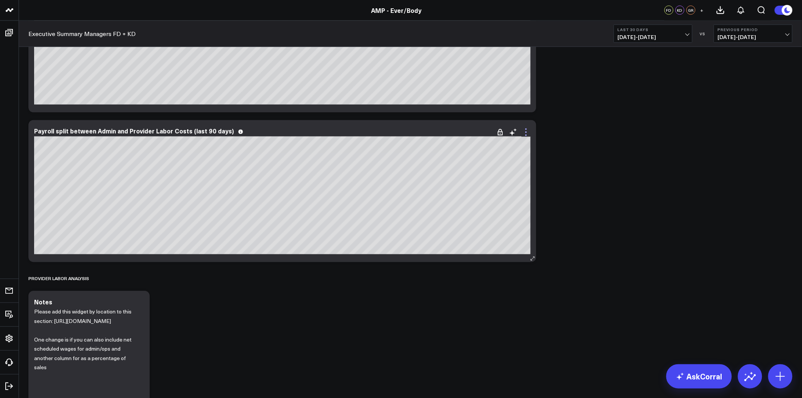
click at [524, 130] on icon at bounding box center [526, 132] width 9 height 9
drag, startPoint x: 503, startPoint y: 257, endPoint x: 558, endPoint y: 262, distance: 56.0
click at [558, 281] on div "PROVIDER LABOR ANALYSIS" at bounding box center [410, 278] width 764 height 17
click at [524, 133] on icon at bounding box center [526, 132] width 9 height 9
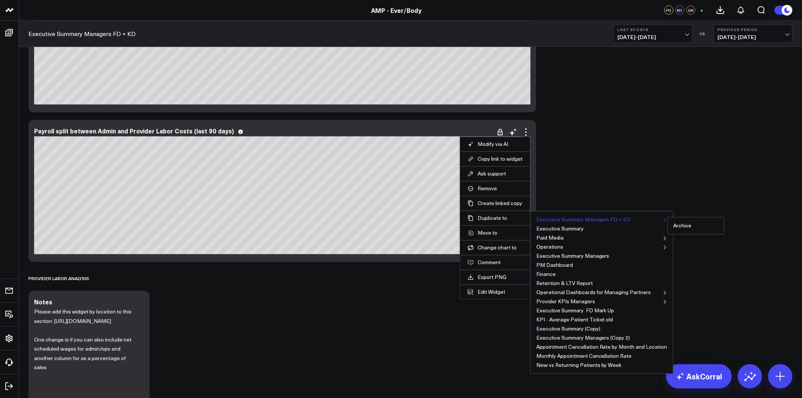
click at [577, 219] on button "Executive Summary Managers FD + KD" at bounding box center [583, 219] width 95 height 5
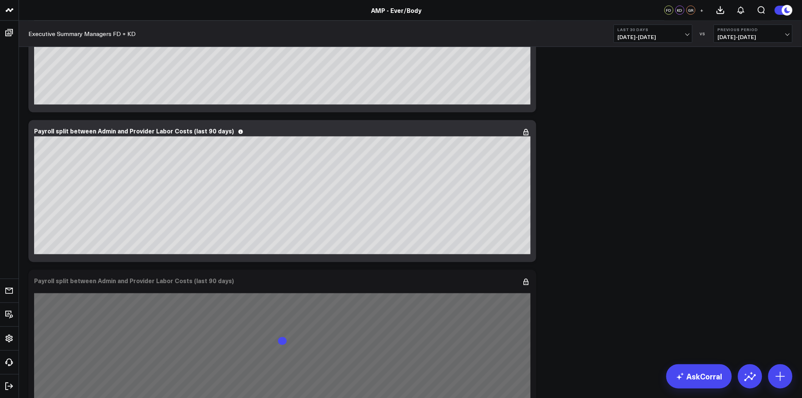
scroll to position [1804, 0]
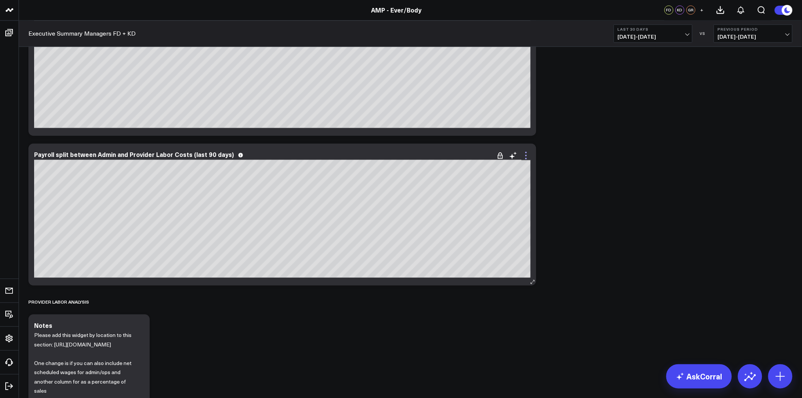
click at [525, 154] on icon at bounding box center [526, 155] width 9 height 9
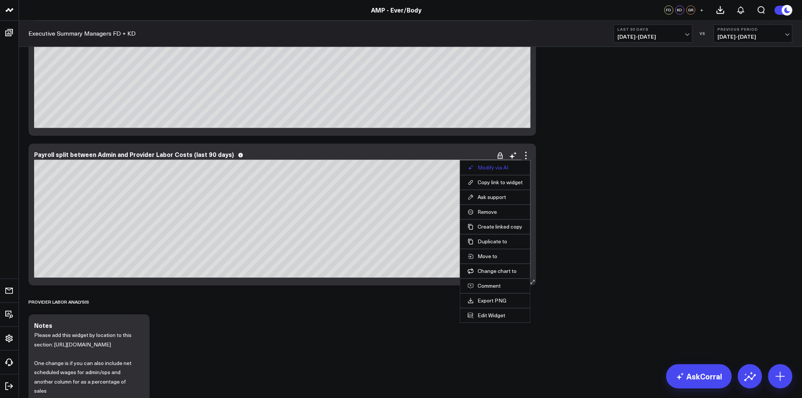
click at [505, 167] on button "Modify via AI" at bounding box center [495, 168] width 55 height 7
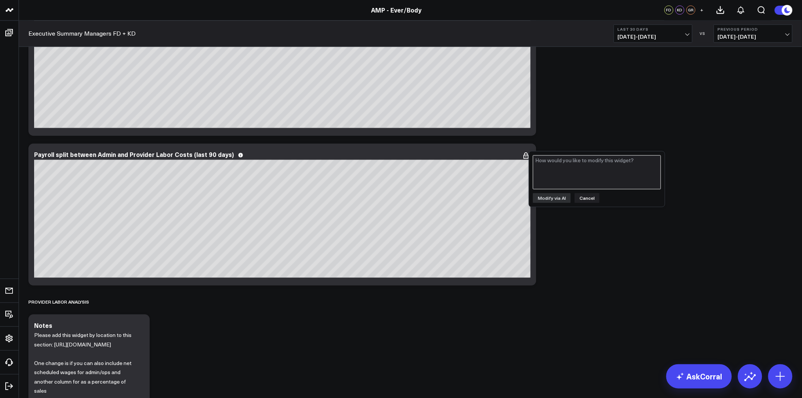
click at [578, 170] on textarea at bounding box center [597, 172] width 128 height 34
type textarea "show by center location"
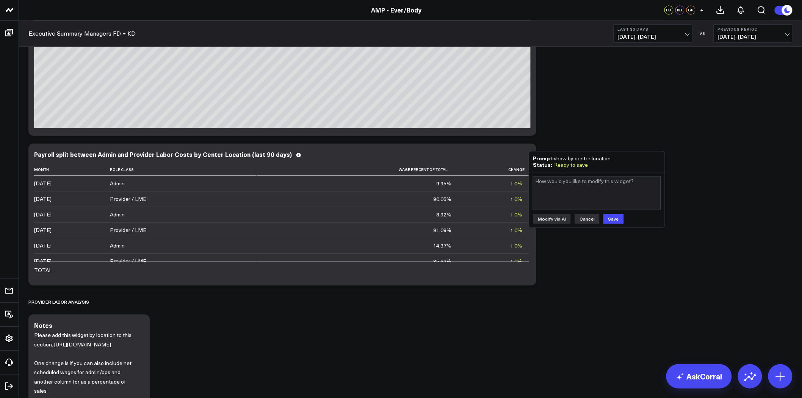
click at [590, 218] on button "Cancel" at bounding box center [587, 219] width 25 height 10
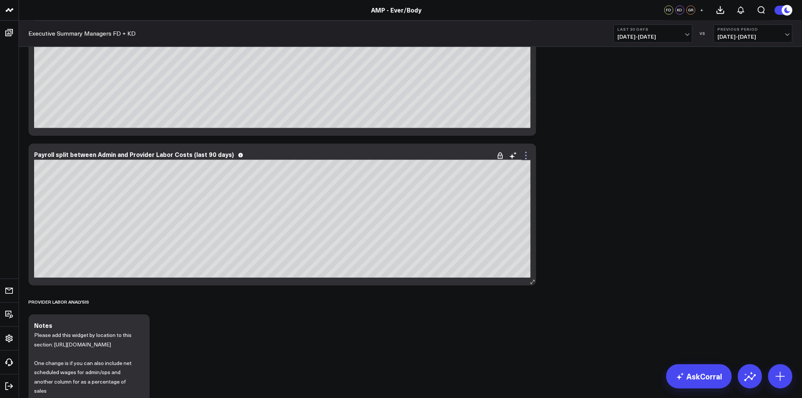
click at [525, 154] on icon at bounding box center [526, 155] width 9 height 9
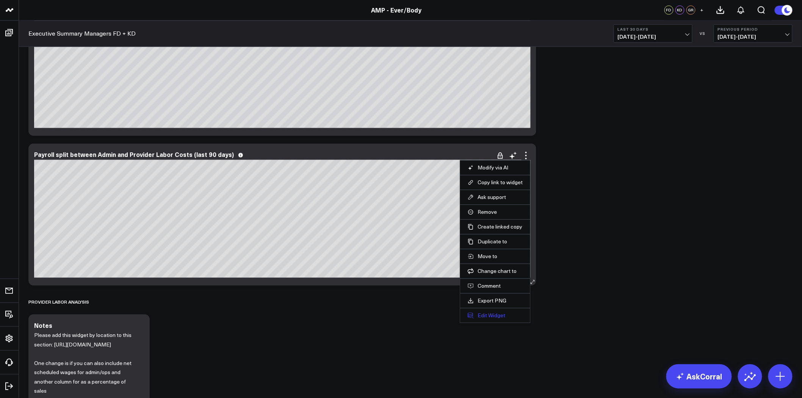
click at [490, 315] on button "Edit Widget" at bounding box center [495, 315] width 55 height 7
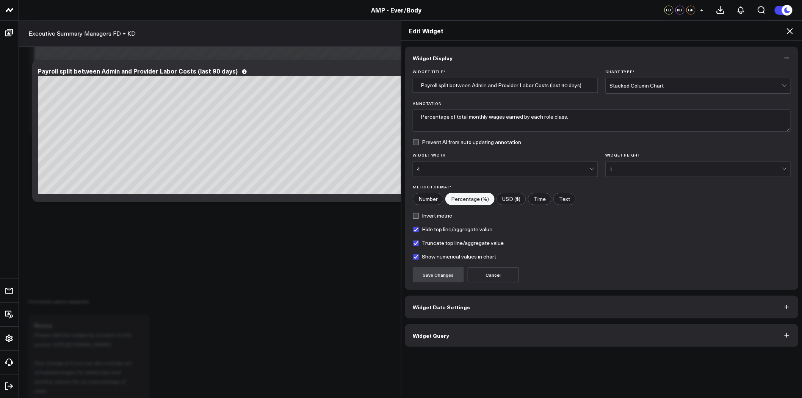
click at [496, 331] on button "Widget Query" at bounding box center [601, 335] width 393 height 23
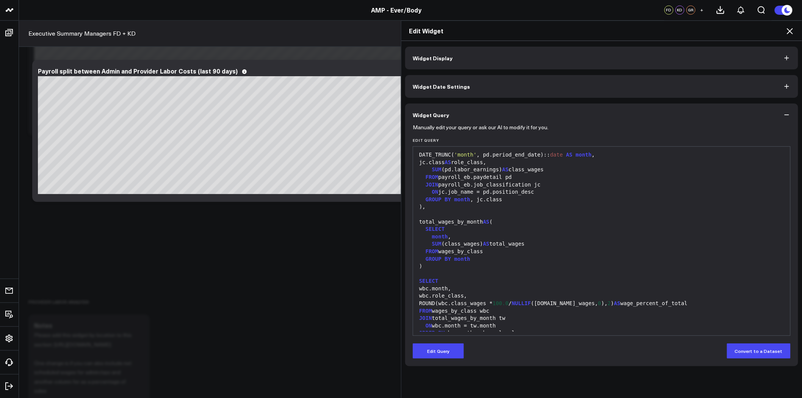
scroll to position [29, 0]
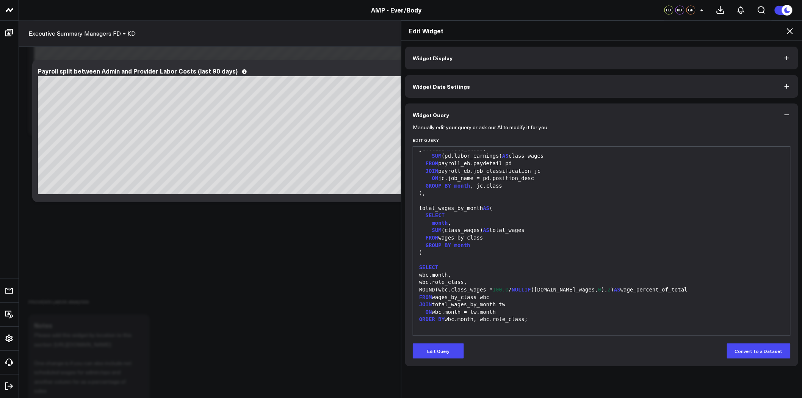
click at [790, 31] on icon at bounding box center [790, 31] width 6 height 6
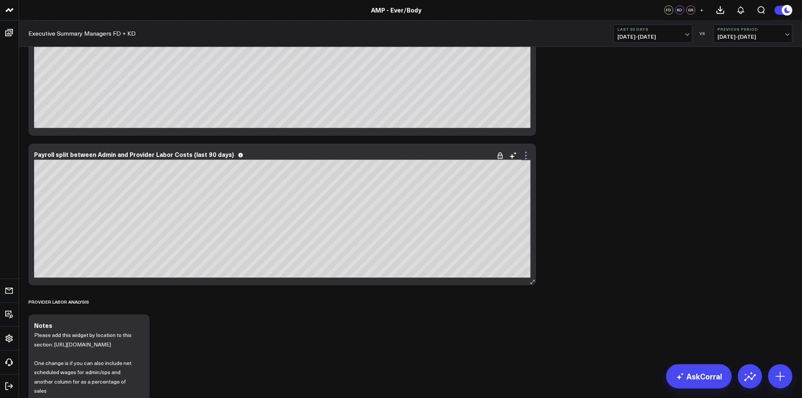
click at [525, 156] on icon at bounding box center [526, 155] width 9 height 9
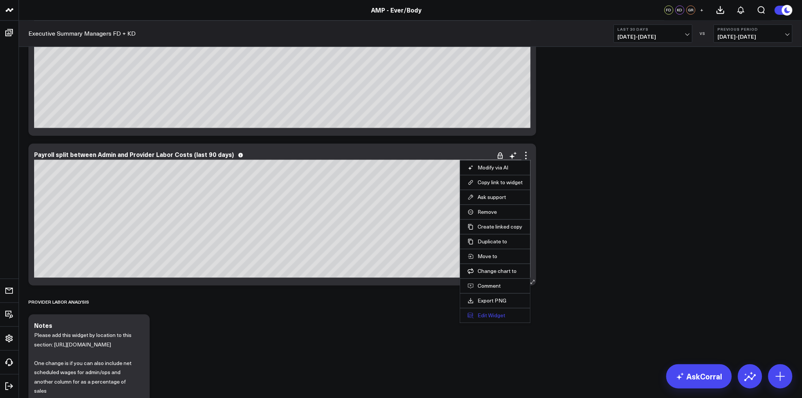
click at [490, 317] on button "Edit Widget" at bounding box center [495, 315] width 55 height 7
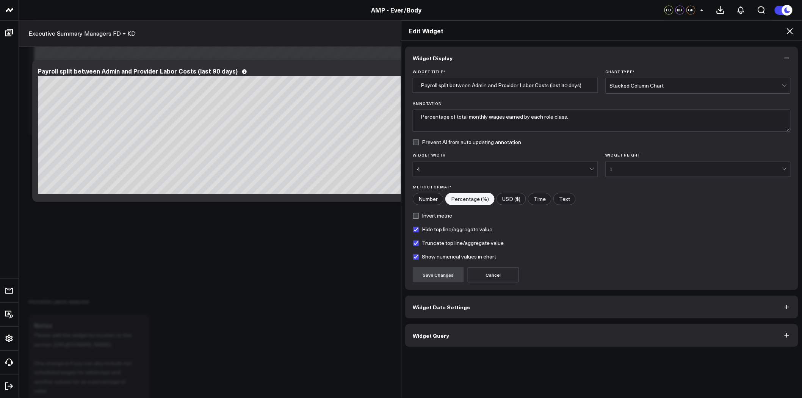
click at [494, 330] on button "Widget Query" at bounding box center [601, 335] width 393 height 23
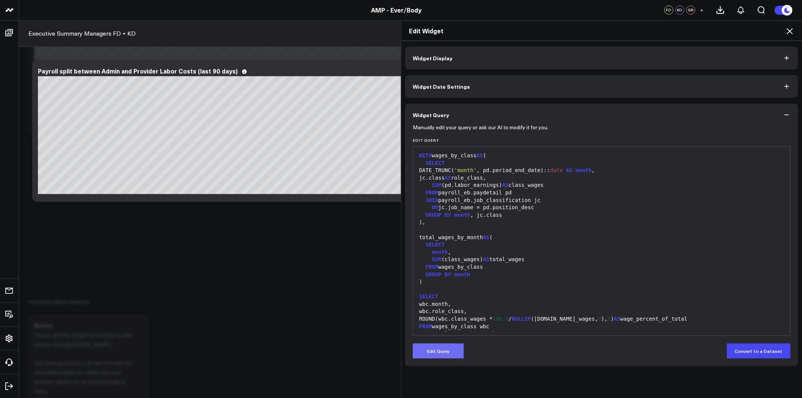
click at [445, 349] on button "Edit Query" at bounding box center [438, 350] width 51 height 15
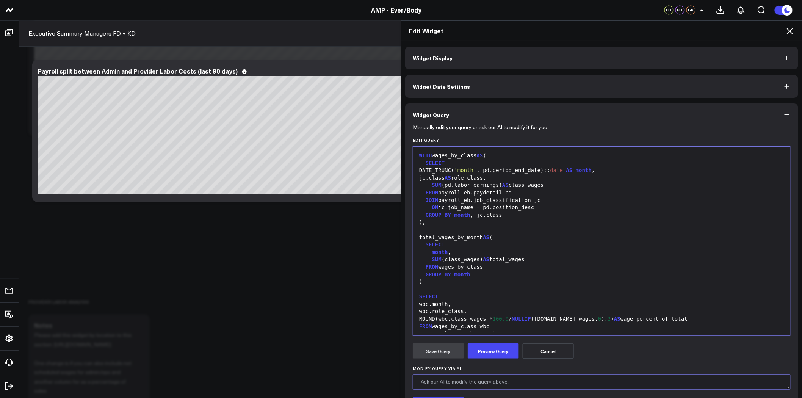
click at [464, 384] on textarea "Modify Query via AI" at bounding box center [602, 382] width 378 height 15
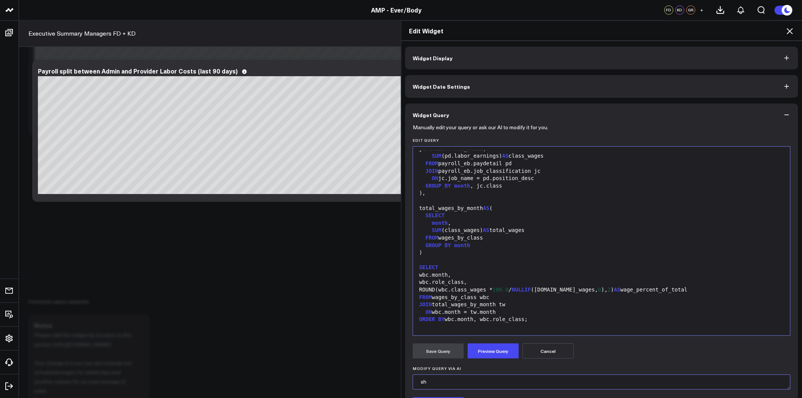
type textarea "s"
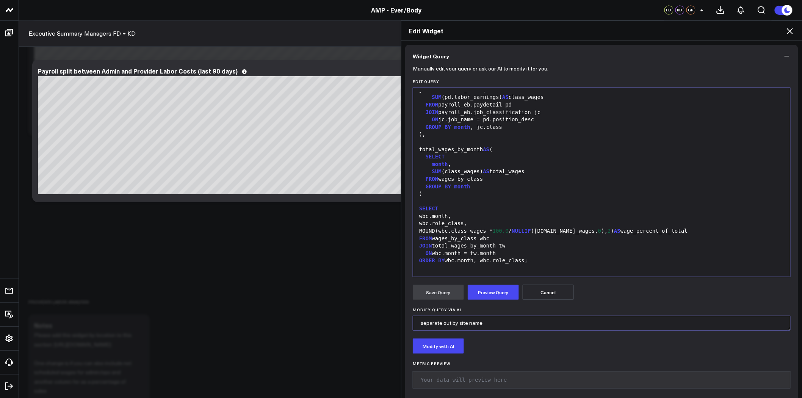
scroll to position [67, 0]
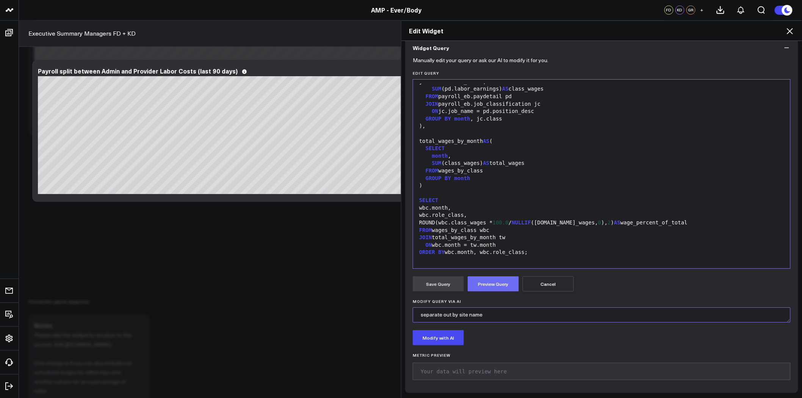
type textarea "separate out by site name"
click at [498, 283] on button "Preview Query" at bounding box center [493, 283] width 51 height 15
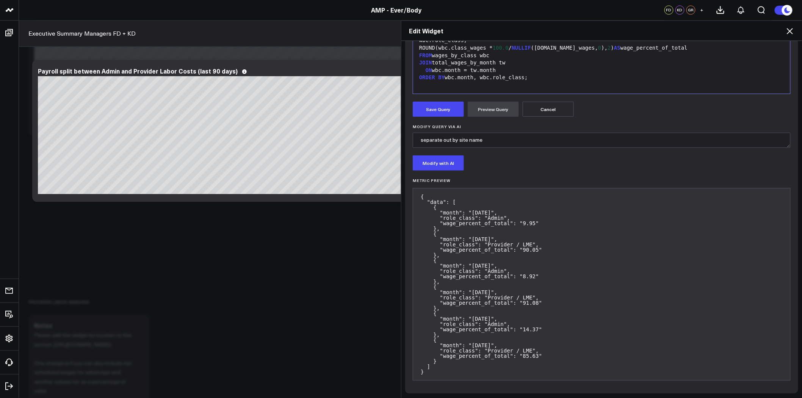
scroll to position [243, 0]
click at [554, 111] on button "Cancel" at bounding box center [548, 108] width 51 height 15
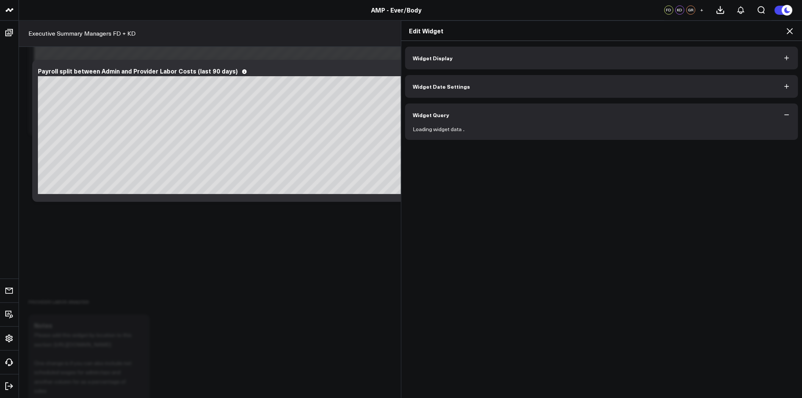
scroll to position [0, 0]
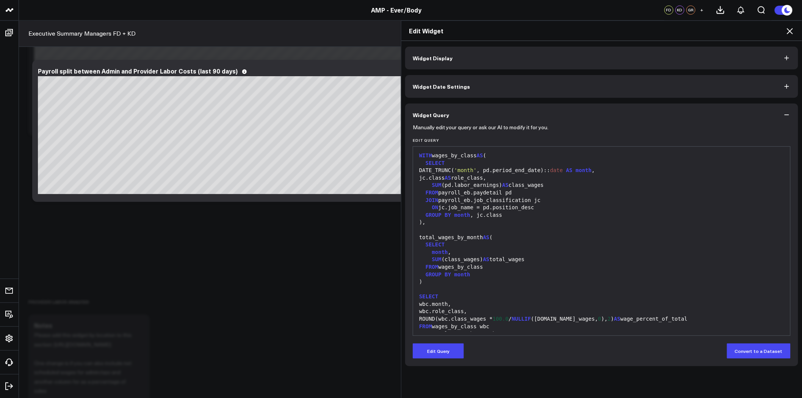
click at [791, 28] on icon at bounding box center [789, 31] width 9 height 9
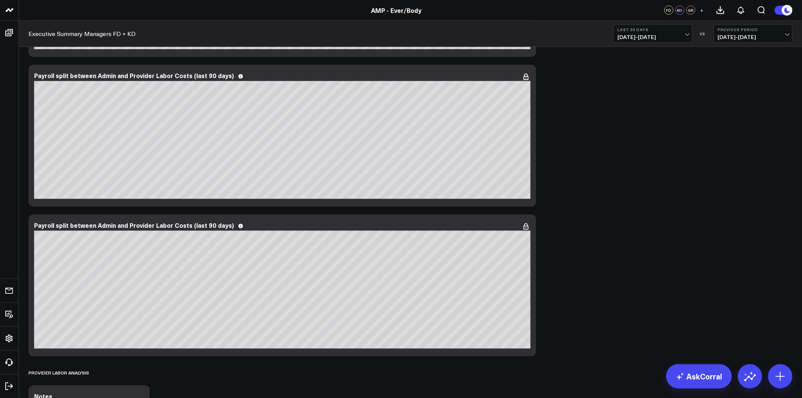
scroll to position [1719, 0]
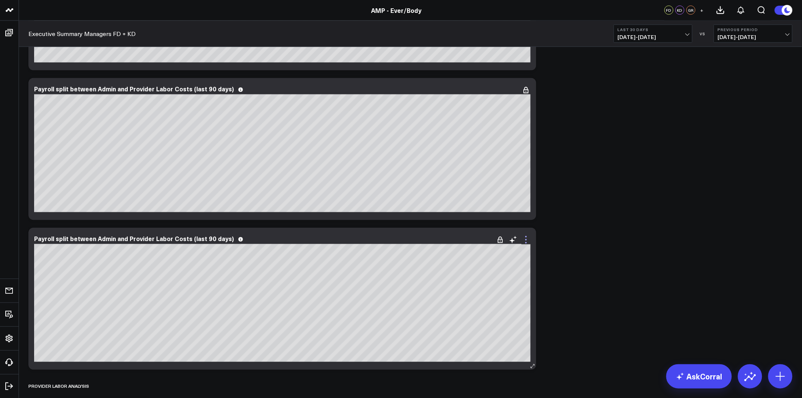
click at [525, 240] on icon at bounding box center [526, 239] width 9 height 9
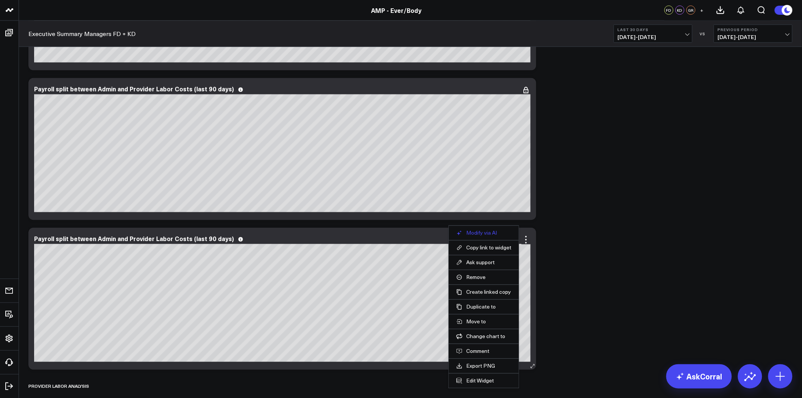
click at [484, 233] on button "Modify via AI" at bounding box center [483, 233] width 55 height 7
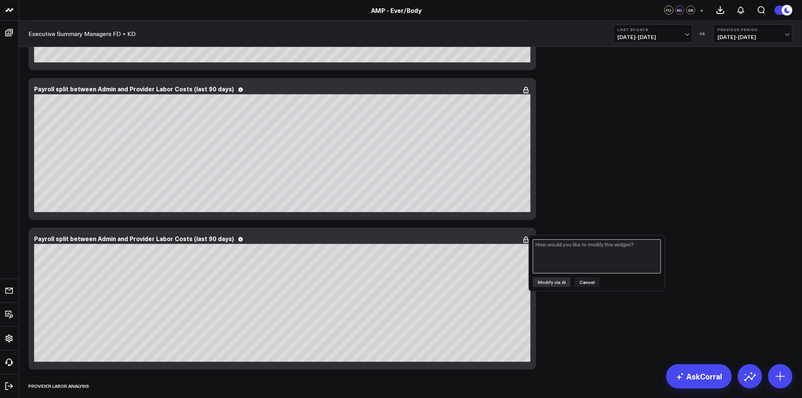
click at [570, 246] on textarea at bounding box center [597, 257] width 128 height 34
click at [567, 205] on div "Modify via AI Copy link to widget Ask support Remove Create linked copy Executi…" at bounding box center [411, 224] width 772 height 3721
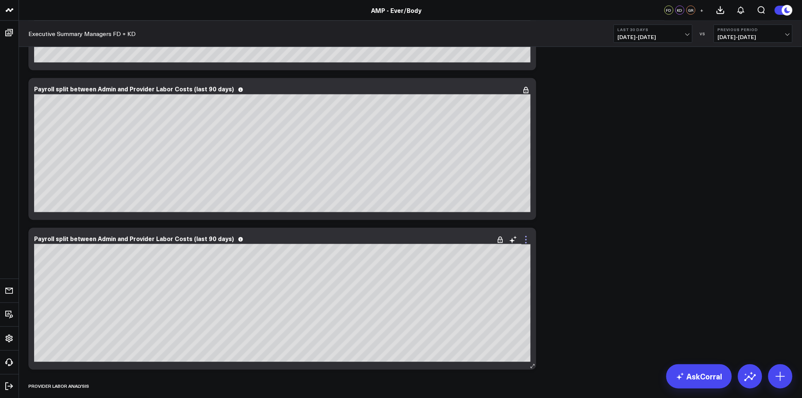
click at [527, 241] on icon at bounding box center [526, 239] width 9 height 9
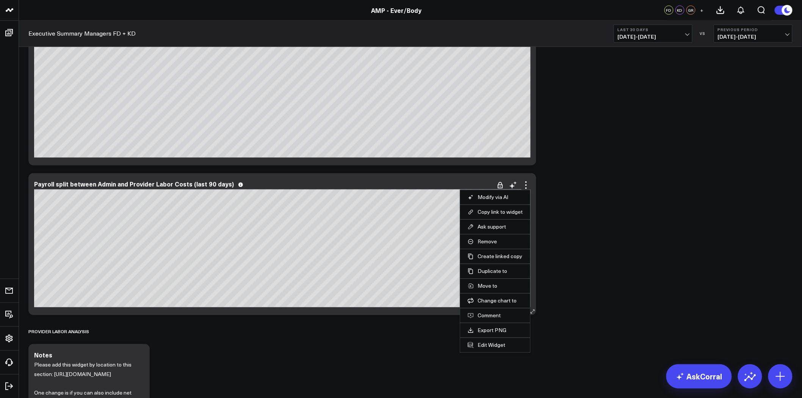
scroll to position [1761, 0]
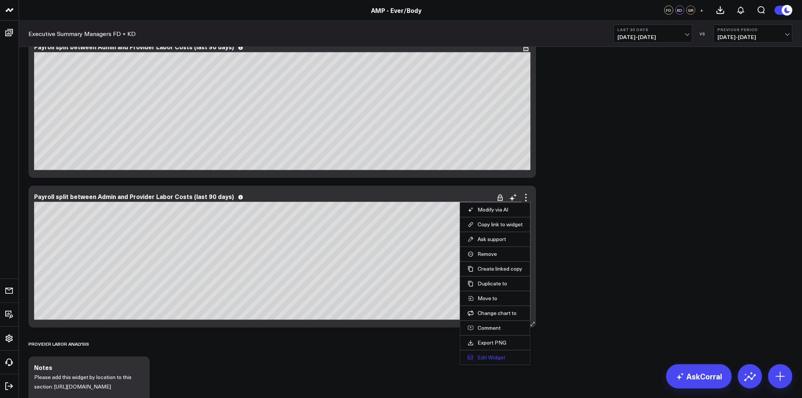
click at [494, 356] on button "Edit Widget" at bounding box center [495, 357] width 55 height 7
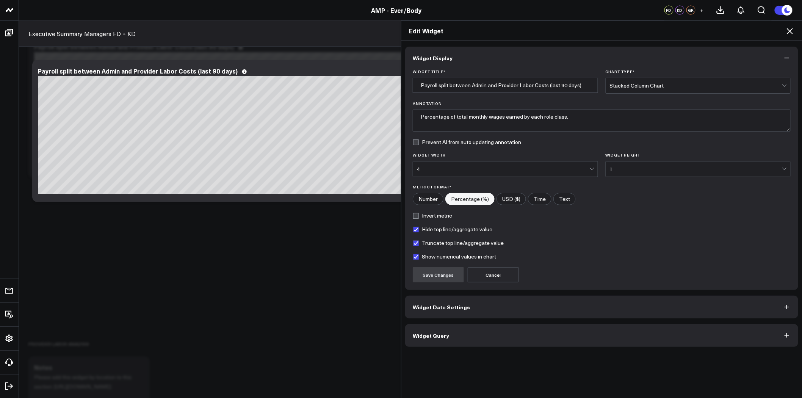
click at [516, 304] on button "Widget Date Settings" at bounding box center [601, 307] width 393 height 23
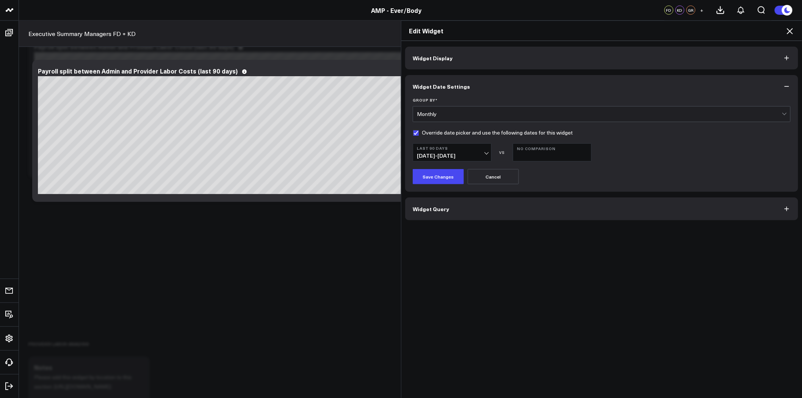
click at [468, 152] on button "Last 90 Days 06/12/25 - 09/09/25" at bounding box center [452, 152] width 79 height 18
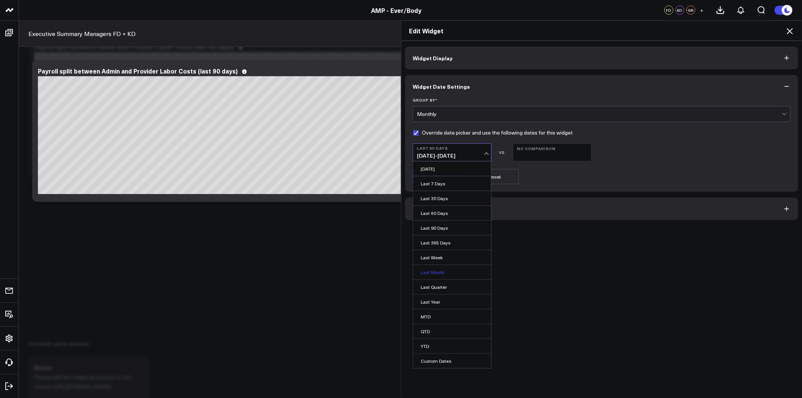
click at [446, 271] on link "Last Month" at bounding box center [452, 272] width 78 height 14
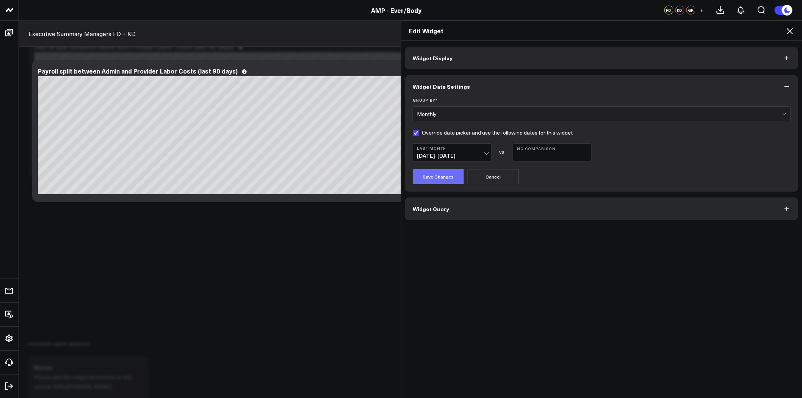
click at [442, 173] on button "Save Changes" at bounding box center [438, 176] width 51 height 15
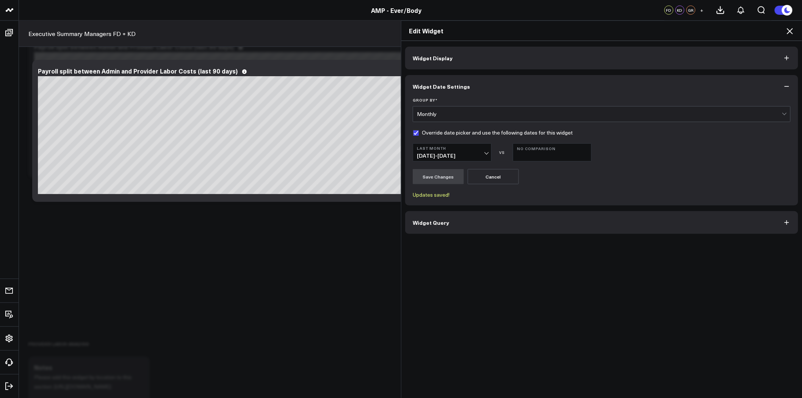
click at [791, 32] on icon at bounding box center [789, 31] width 9 height 9
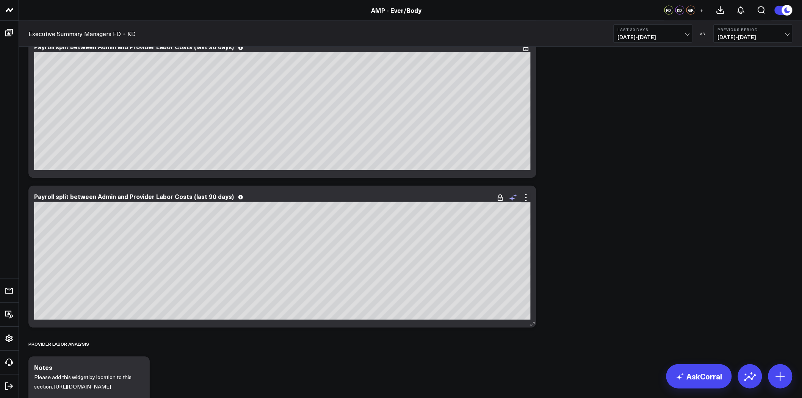
click at [510, 197] on icon at bounding box center [513, 197] width 9 height 9
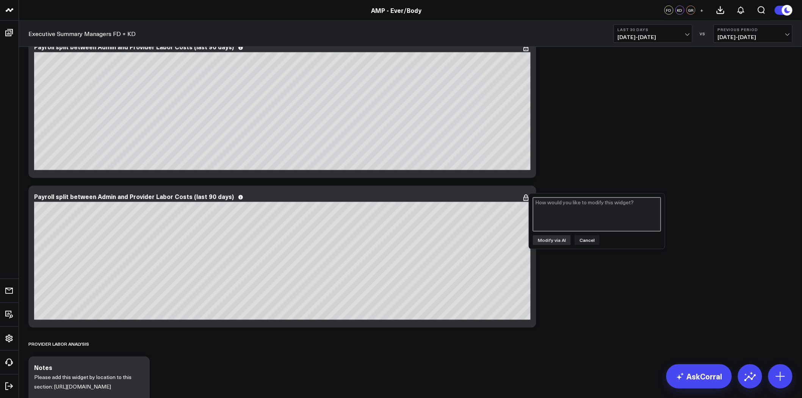
click at [563, 203] on textarea at bounding box center [597, 214] width 128 height 34
type textarea "separate out by site_name from paydetail"
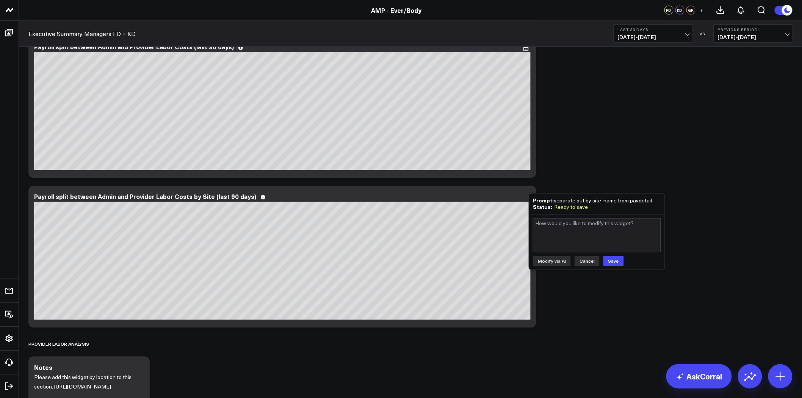
click at [593, 258] on button "Cancel" at bounding box center [587, 261] width 25 height 10
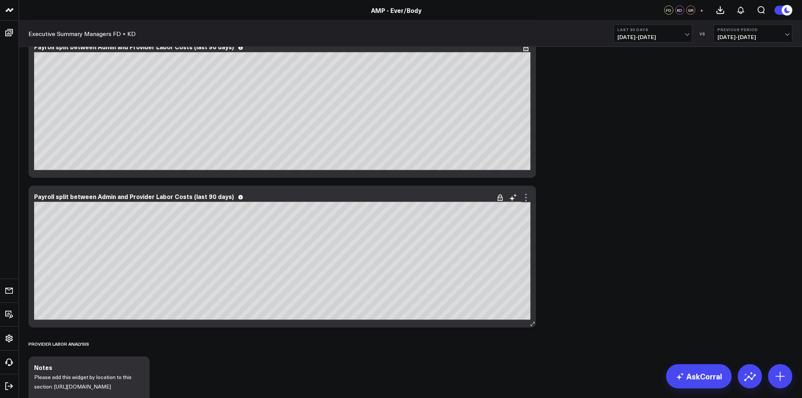
click at [523, 196] on icon at bounding box center [526, 197] width 9 height 9
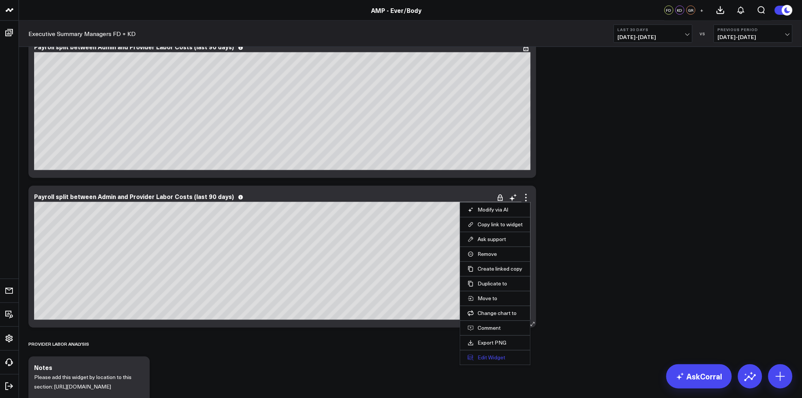
click at [490, 354] on button "Edit Widget" at bounding box center [495, 357] width 55 height 7
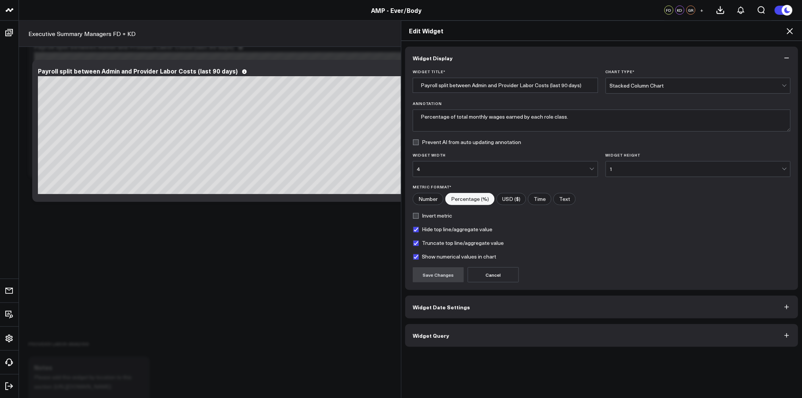
click at [528, 334] on button "Widget Query" at bounding box center [601, 335] width 393 height 23
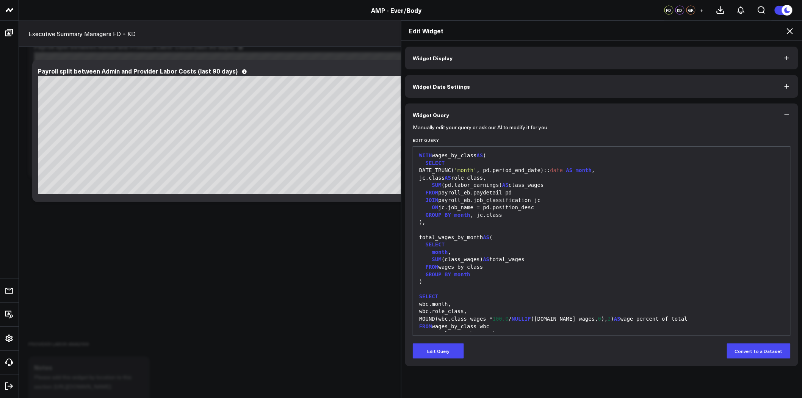
click at [428, 169] on div "DATE_TRUNC( 'month' , pd.period_end_date):: date AS month ," at bounding box center [602, 171] width 370 height 8
click at [443, 349] on button "Edit Query" at bounding box center [438, 350] width 51 height 15
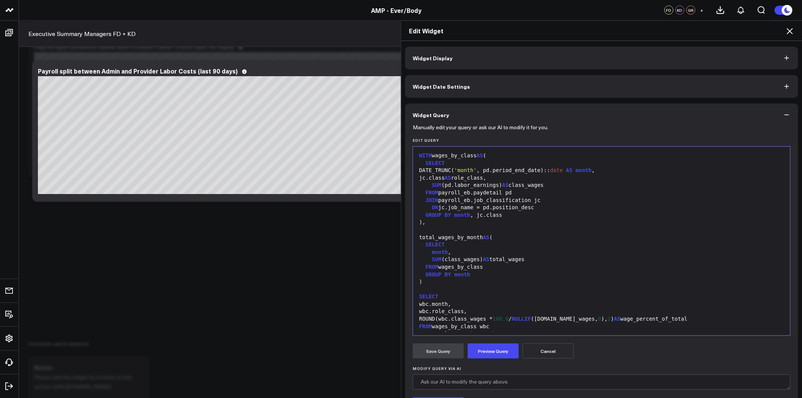
click at [427, 168] on div "DATE_TRUNC( 'month' , pd.period_end_date):: date AS month ," at bounding box center [602, 171] width 370 height 8
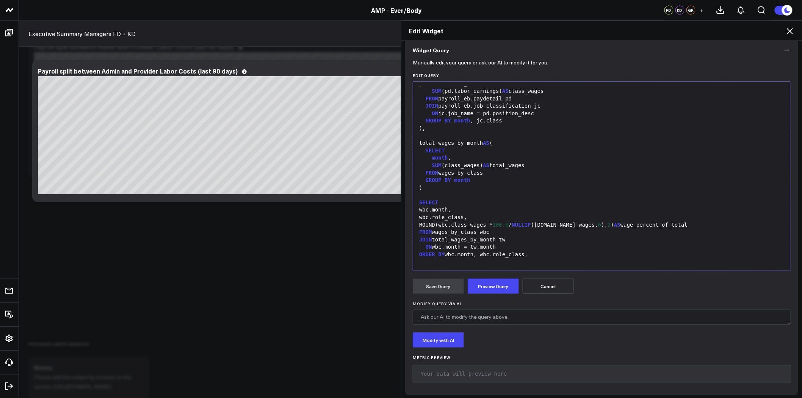
scroll to position [67, 0]
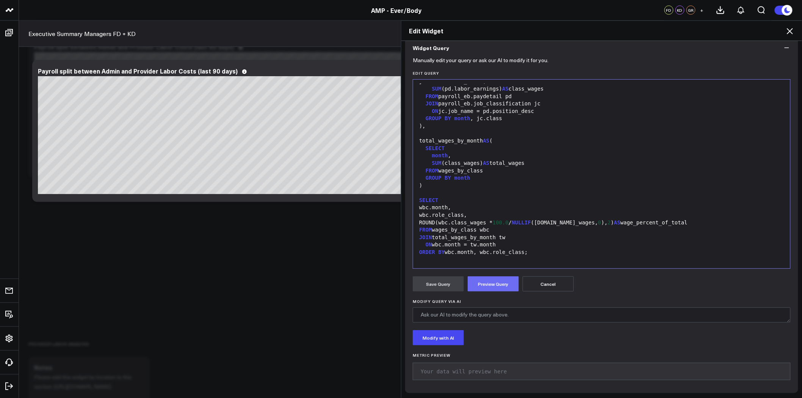
click at [484, 282] on button "Preview Query" at bounding box center [493, 283] width 51 height 15
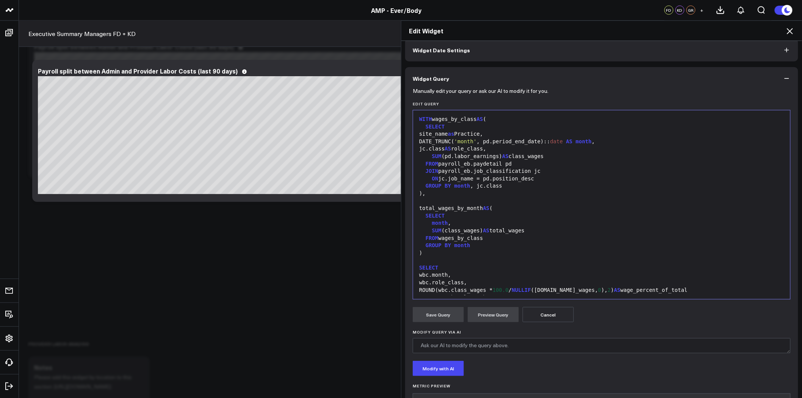
scroll to position [25, 0]
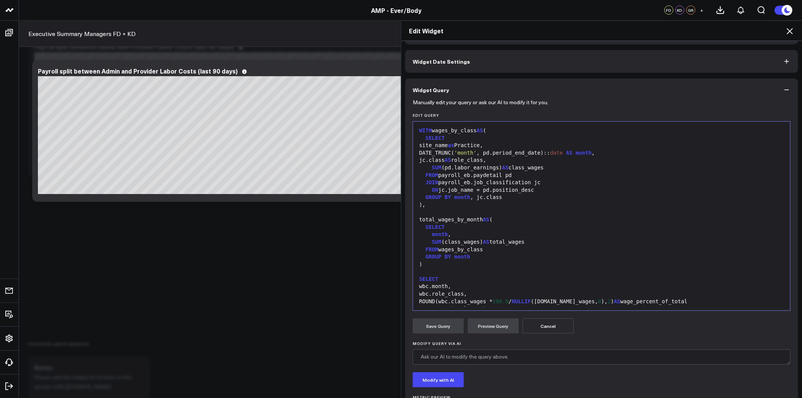
click at [422, 146] on div "site_name as Practice," at bounding box center [602, 146] width 370 height 8
click at [498, 323] on button "Preview Query" at bounding box center [493, 325] width 51 height 15
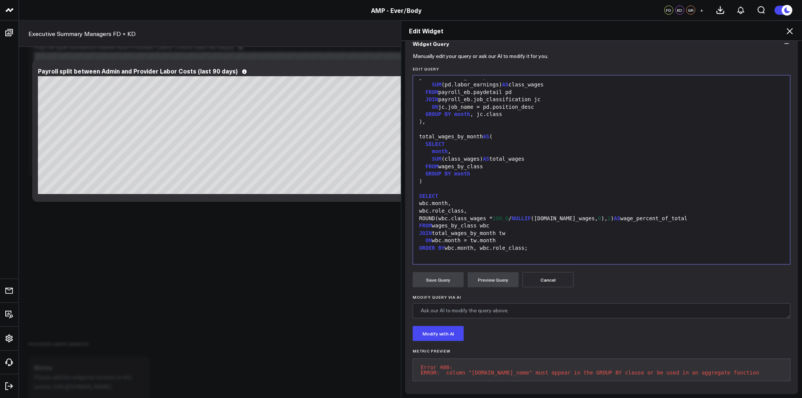
scroll to position [78, 0]
click at [492, 109] on div "GROUP BY month , jc.class" at bounding box center [602, 113] width 370 height 8
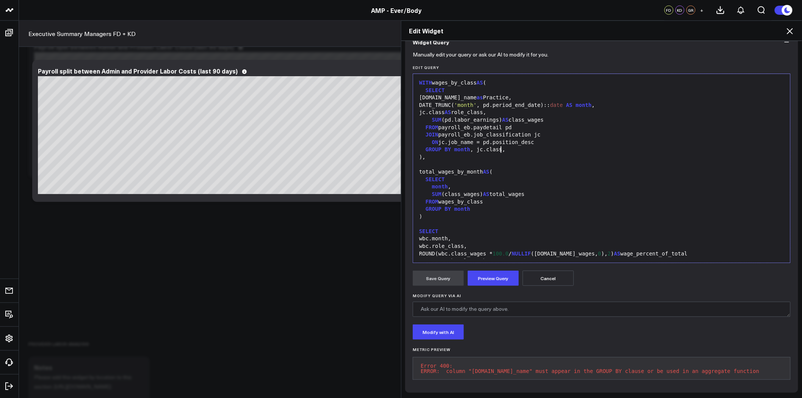
scroll to position [36, 0]
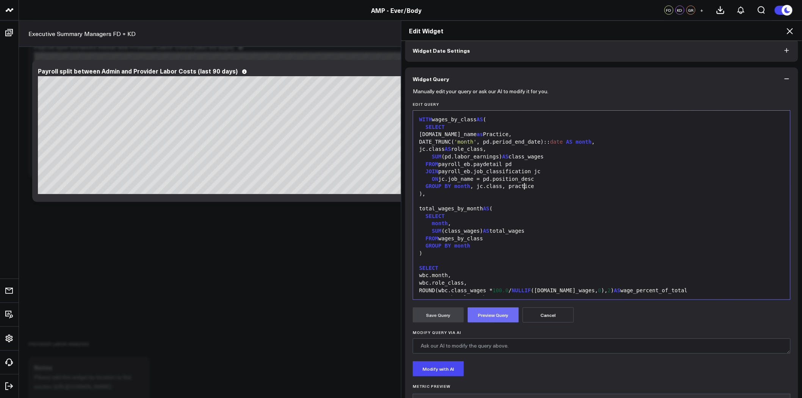
click at [500, 317] on button "Preview Query" at bounding box center [493, 314] width 51 height 15
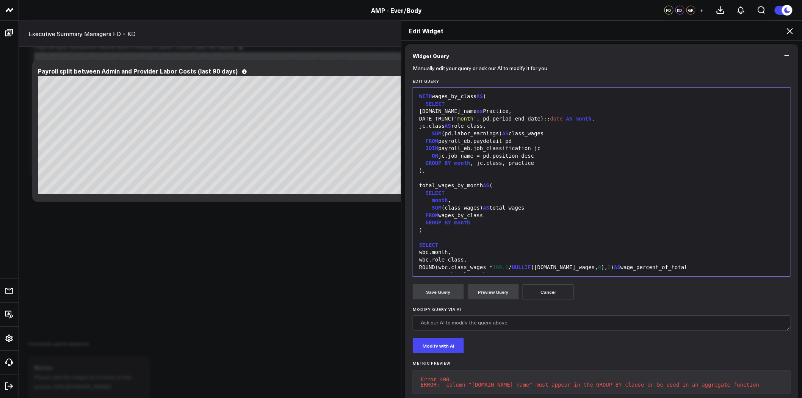
scroll to position [78, 0]
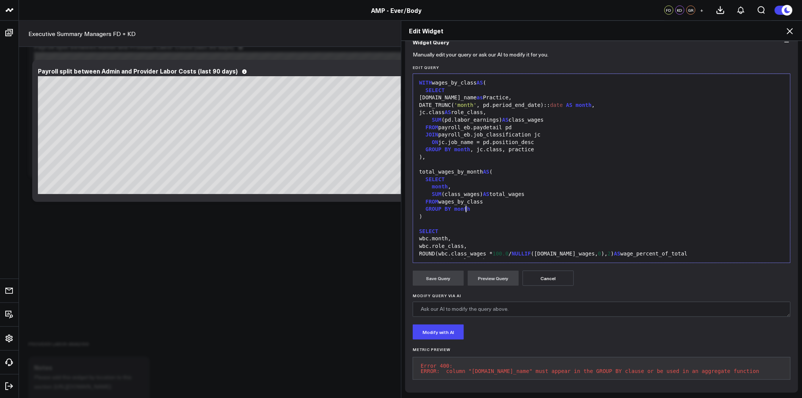
click at [487, 205] on div "GROUP BY month" at bounding box center [602, 209] width 370 height 8
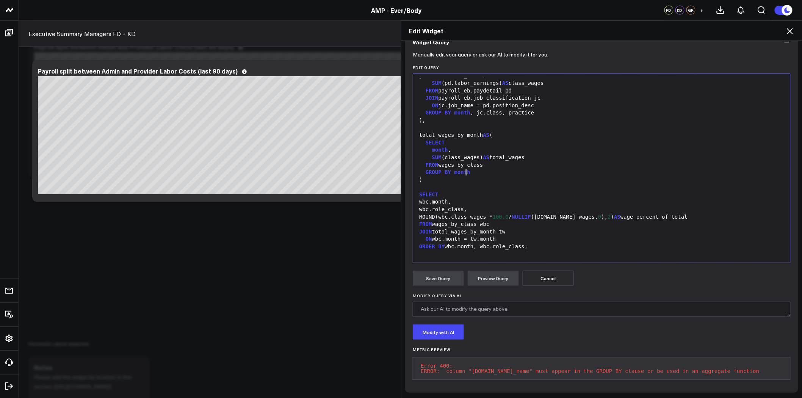
click at [451, 198] on div "wbc.month," at bounding box center [602, 202] width 370 height 8
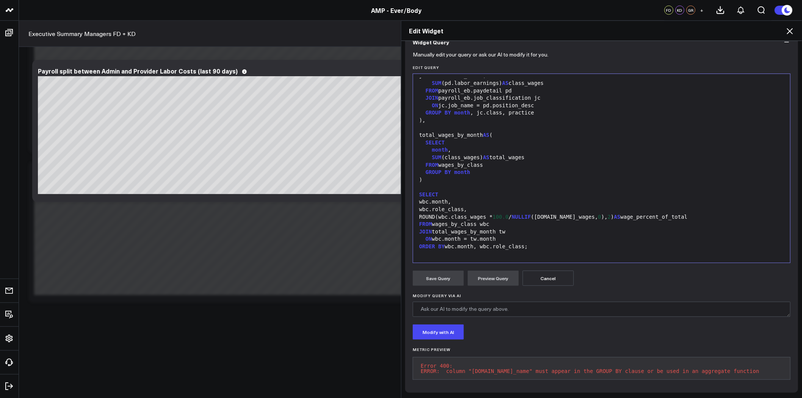
scroll to position [1635, 0]
click at [482, 117] on div ")," at bounding box center [602, 121] width 370 height 8
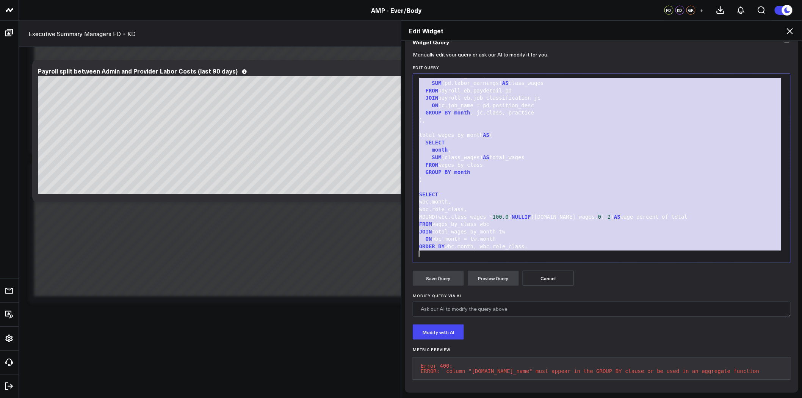
copy div "WITH wages_by_class AS ( SELECT pd.site_name as Practice, DATE_TRUNC( 'month' ,…"
click at [525, 146] on div "month ," at bounding box center [602, 150] width 370 height 8
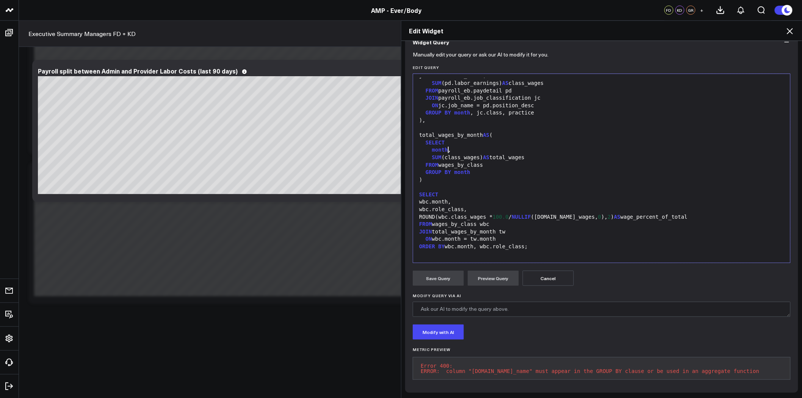
click at [432, 147] on span "month" at bounding box center [440, 150] width 16 height 6
click at [427, 146] on div "month ," at bounding box center [602, 150] width 370 height 8
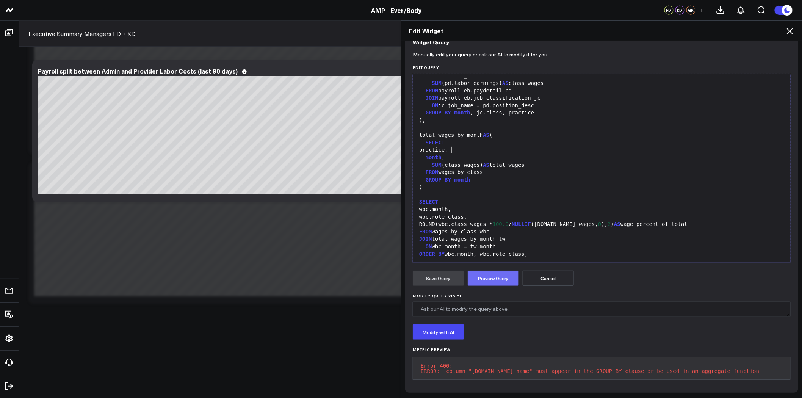
click at [495, 271] on button "Preview Query" at bounding box center [493, 278] width 51 height 15
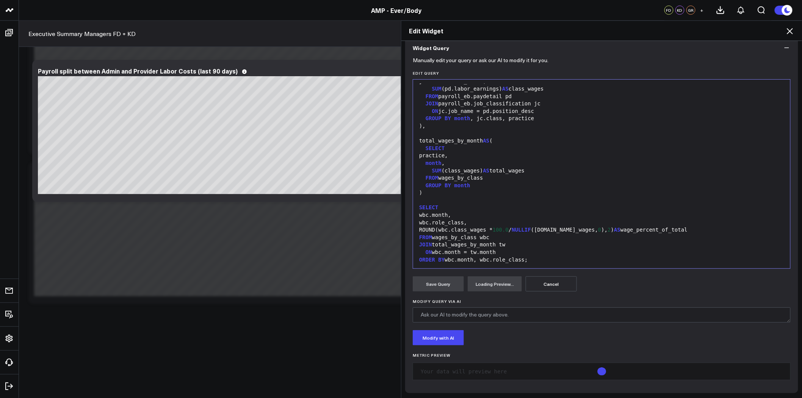
scroll to position [78, 0]
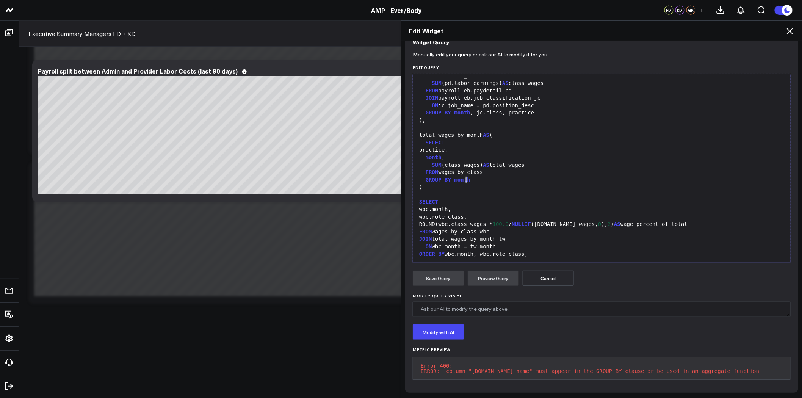
click at [486, 176] on div "GROUP BY month" at bounding box center [602, 180] width 370 height 8
click at [492, 272] on button "Preview Query" at bounding box center [493, 278] width 51 height 15
click at [500, 243] on div "ON wbc.month = tw.month" at bounding box center [602, 247] width 370 height 8
click at [487, 277] on button "Preview Query" at bounding box center [493, 278] width 51 height 15
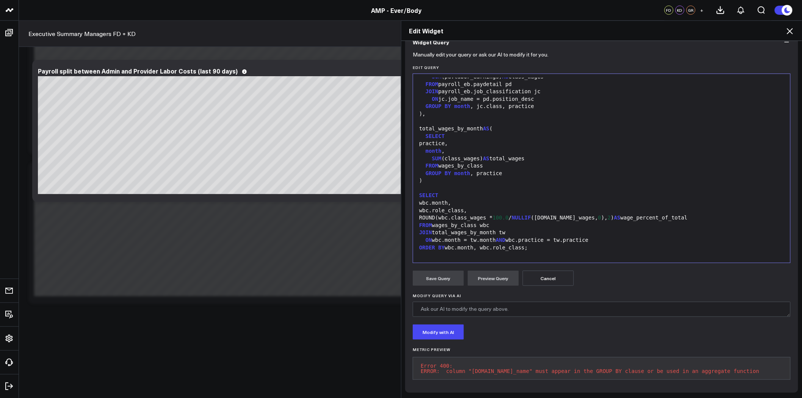
scroll to position [44, 0]
click at [530, 183] on div at bounding box center [602, 187] width 370 height 8
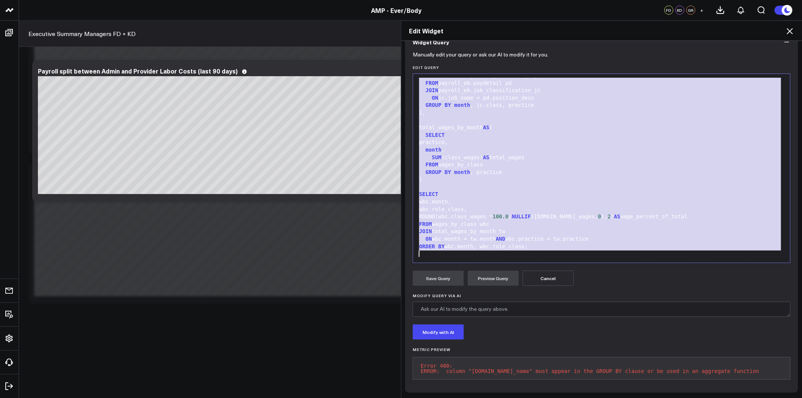
copy div "WITH wages_by_class AS ( SELECT pd.site_name as Practice, DATE_TRUNC( 'month' ,…"
click at [539, 243] on div "ORDER BY wbc.month, wbc.role_class;" at bounding box center [602, 247] width 370 height 8
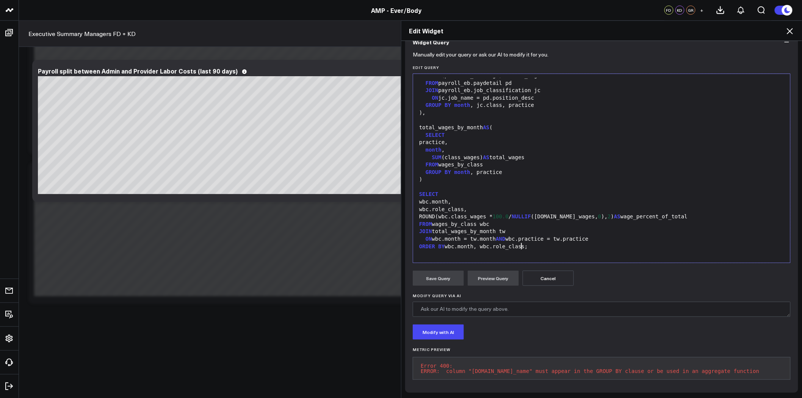
click at [516, 243] on div "ORDER BY wbc.month, wbc.role_class;" at bounding box center [602, 247] width 370 height 8
drag, startPoint x: 443, startPoint y: 241, endPoint x: 483, endPoint y: 240, distance: 39.8
click at [443, 243] on div "ORDER BY wbc.month, wbc.role_class;" at bounding box center [602, 247] width 370 height 8
click at [500, 271] on button "Preview Query" at bounding box center [493, 278] width 51 height 15
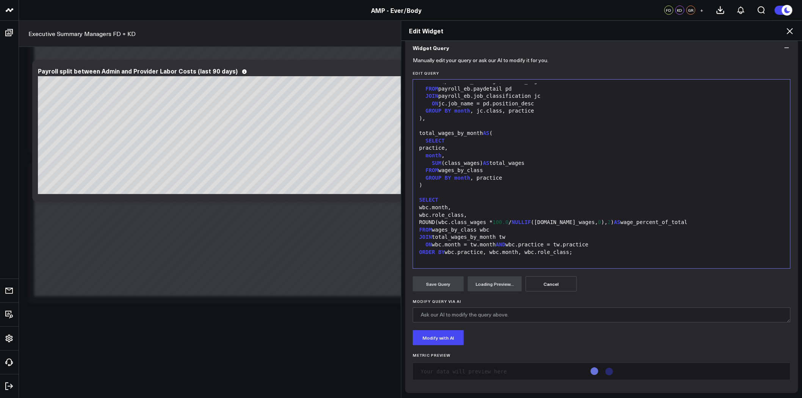
scroll to position [78, 0]
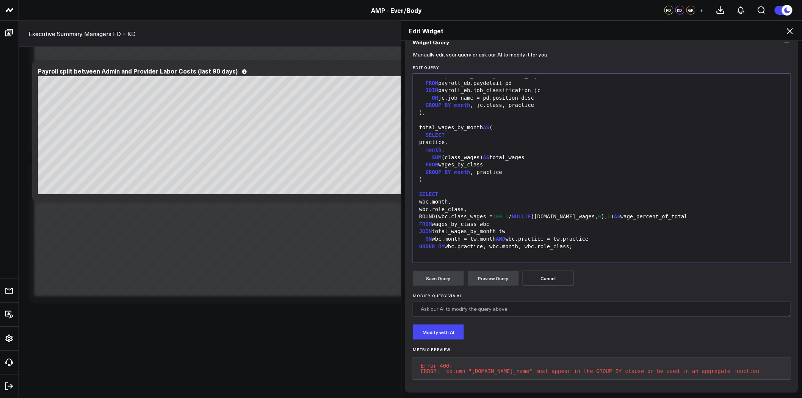
click at [536, 363] on pre "Error 400: ERROR: column "pd.site_name" must appear in the GROUP BY clause or b…" at bounding box center [602, 368] width 378 height 23
click at [535, 364] on pre "Error 400: ERROR: column "pd.site_name" must appear in the GROUP BY clause or b…" at bounding box center [602, 368] width 378 height 23
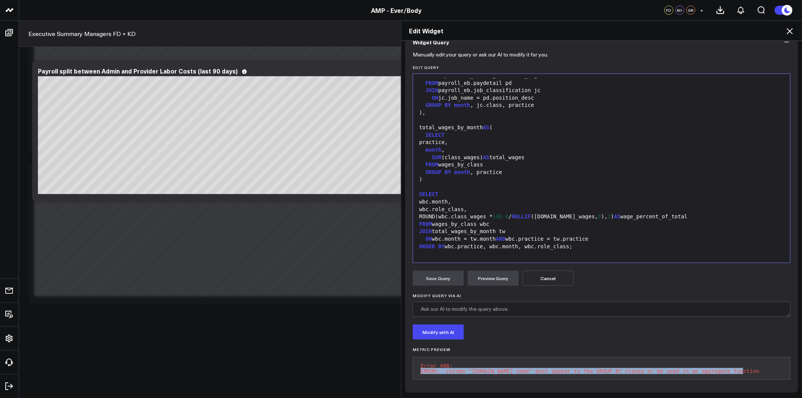
click at [535, 364] on pre "Error 400: ERROR: column "pd.site_name" must appear in the GROUP BY clause or b…" at bounding box center [602, 368] width 378 height 23
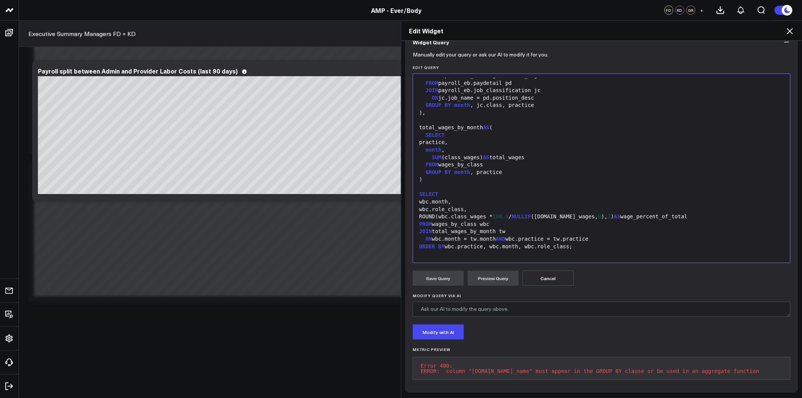
click at [421, 198] on div "wbc.month," at bounding box center [602, 202] width 370 height 8
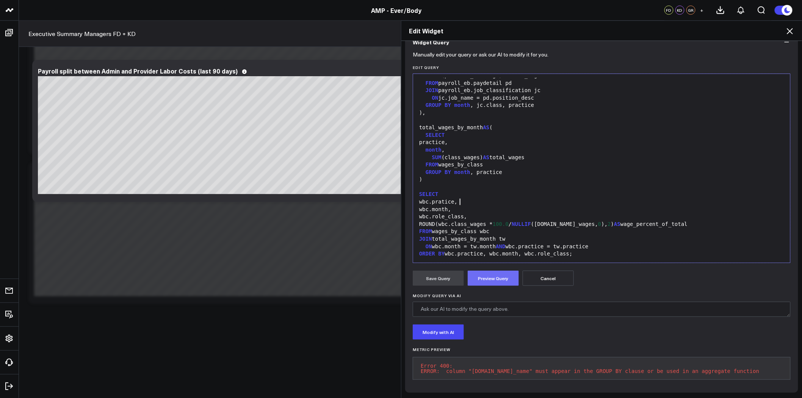
click at [498, 274] on button "Preview Query" at bounding box center [493, 278] width 51 height 15
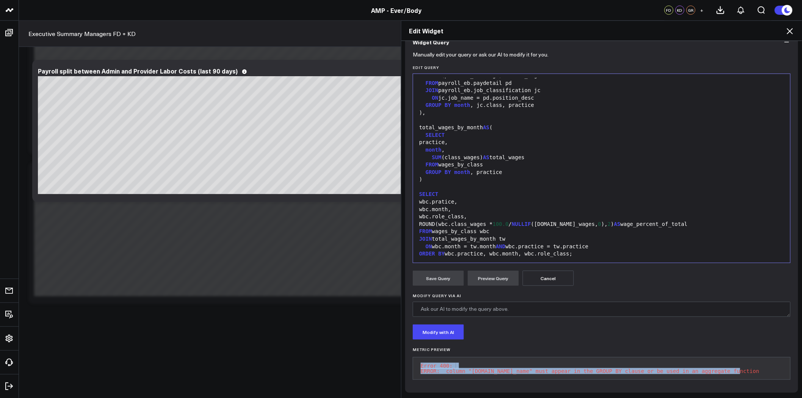
drag, startPoint x: 718, startPoint y: 366, endPoint x: 416, endPoint y: 360, distance: 301.8
click at [416, 360] on pre "Error 400: ERROR: column "pd.site_name" must appear in the GROUP BY clause or b…" at bounding box center [602, 368] width 378 height 23
copy pre "Error 400: ERROR: column "pd.site_name" must appear in the GROUP BY clause or b…"
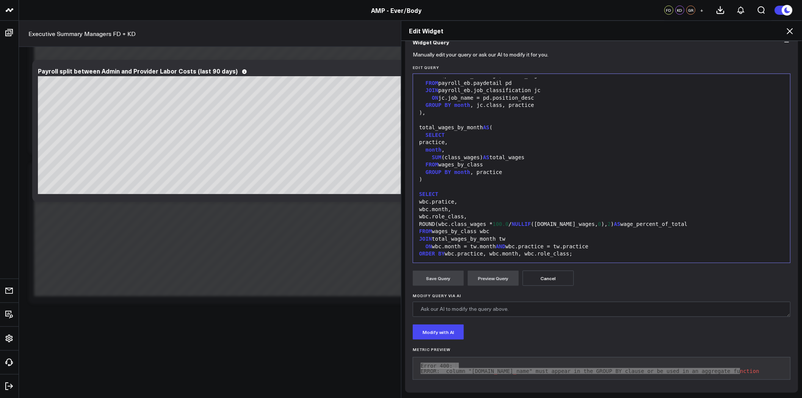
scroll to position [0, 0]
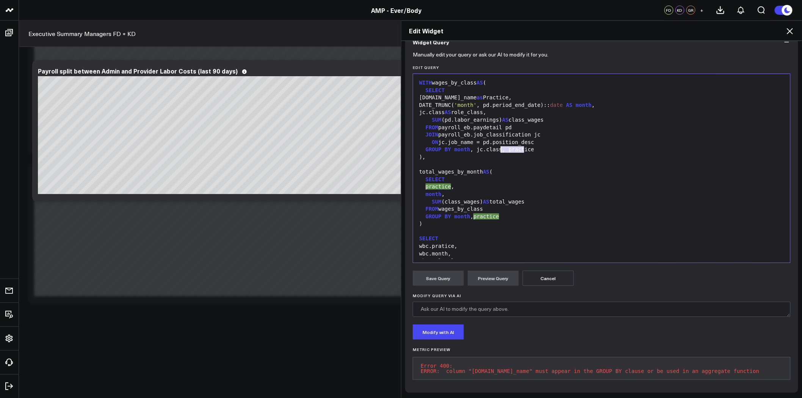
drag, startPoint x: 525, startPoint y: 144, endPoint x: 498, endPoint y: 144, distance: 26.5
click at [498, 146] on div "GROUP BY month , jc.class, practice" at bounding box center [602, 150] width 370 height 8
click at [660, 154] on div ")," at bounding box center [602, 158] width 370 height 8
click at [501, 273] on button "Preview Query" at bounding box center [493, 278] width 51 height 15
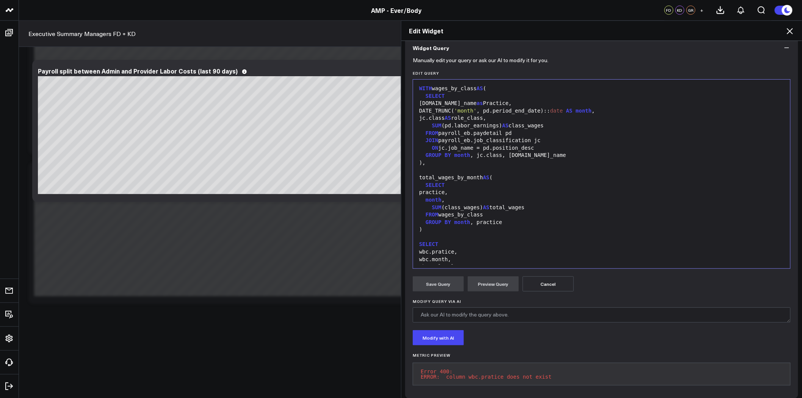
scroll to position [78, 0]
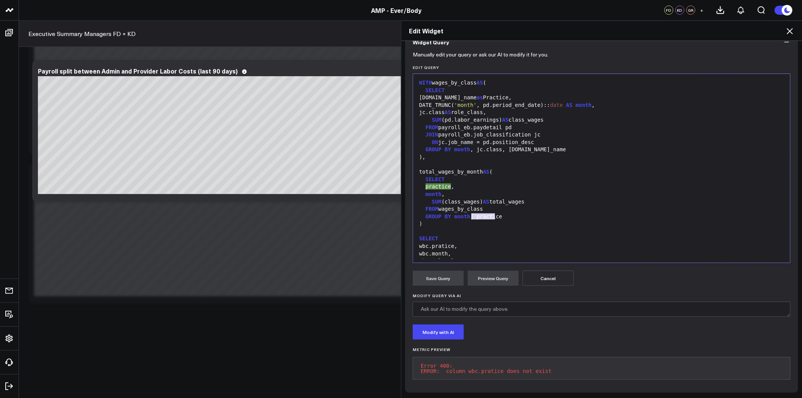
drag, startPoint x: 498, startPoint y: 213, endPoint x: 468, endPoint y: 212, distance: 29.9
click at [468, 213] on div "GROUP BY month , practice" at bounding box center [602, 217] width 370 height 8
drag, startPoint x: 613, startPoint y: 155, endPoint x: 594, endPoint y: 155, distance: 19.3
click at [613, 161] on div at bounding box center [602, 165] width 370 height 8
drag, startPoint x: 497, startPoint y: 145, endPoint x: 421, endPoint y: 145, distance: 76.2
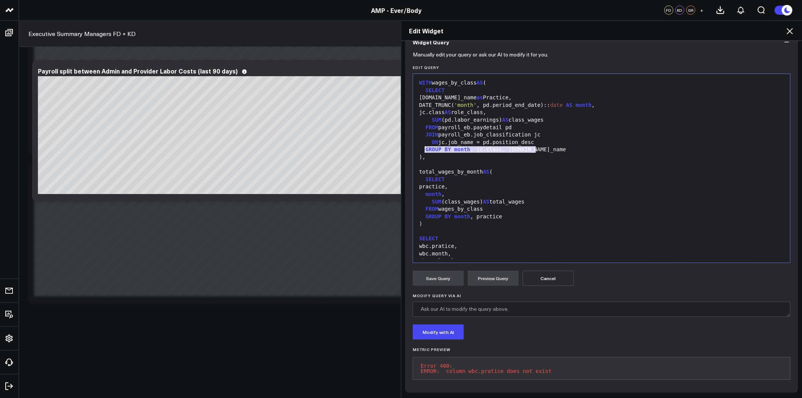
click at [421, 146] on div "GROUP BY month , jc.class, pd.site_name" at bounding box center [602, 150] width 370 height 8
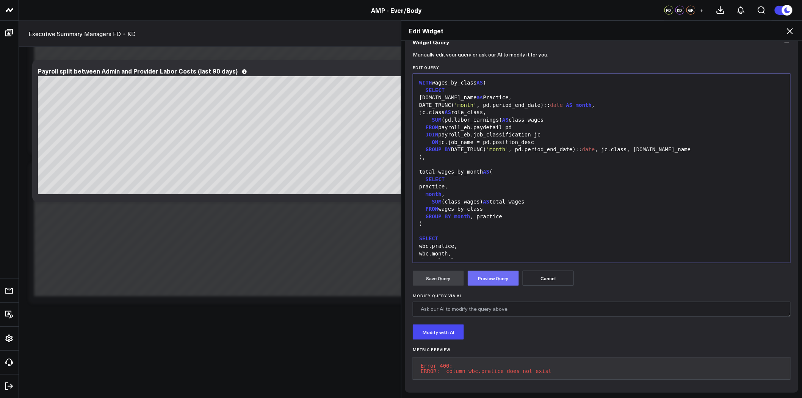
click at [494, 272] on button "Preview Query" at bounding box center [493, 278] width 51 height 15
click at [451, 183] on div "practice," at bounding box center [602, 187] width 370 height 8
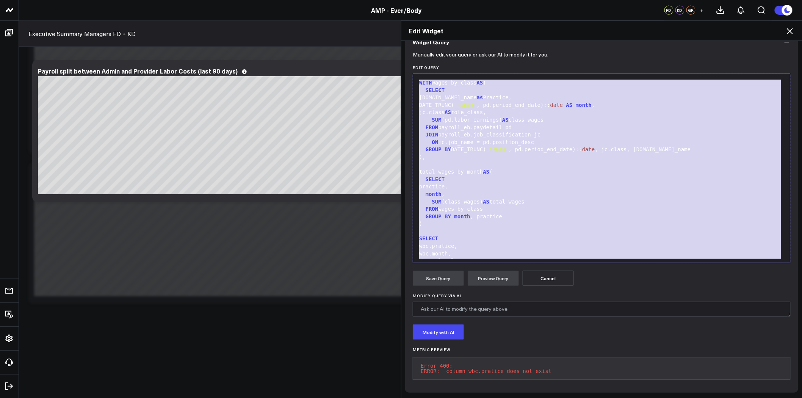
copy div "WITH wages_by_class AS ( SELECT pd.site_name as Practice, DATE_TRUNC( 'month' ,…"
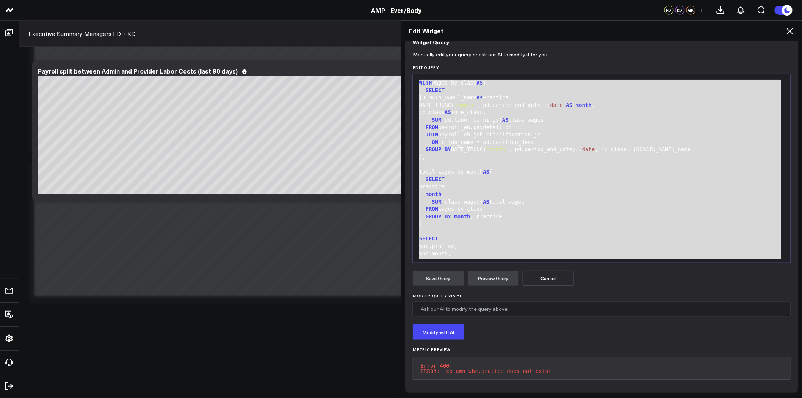
click at [460, 220] on div ")" at bounding box center [602, 224] width 370 height 8
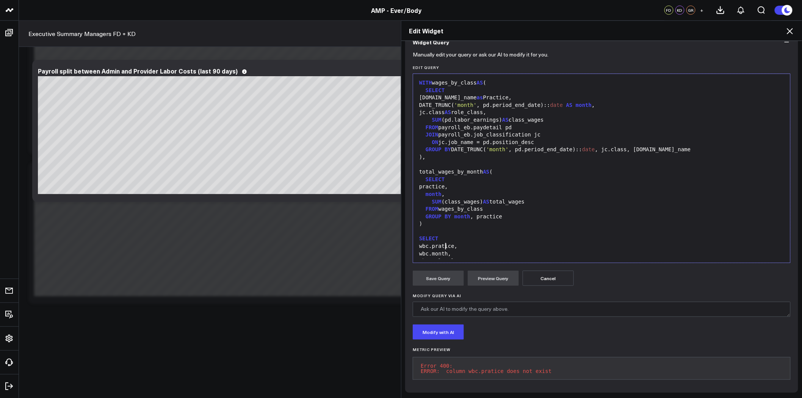
click at [442, 243] on div "wbc.pratice," at bounding box center [602, 247] width 370 height 8
click at [491, 276] on button "Preview Query" at bounding box center [493, 278] width 51 height 15
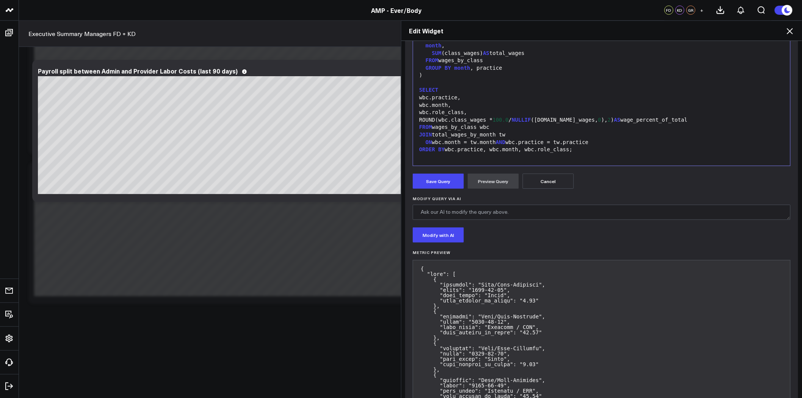
scroll to position [194, 0]
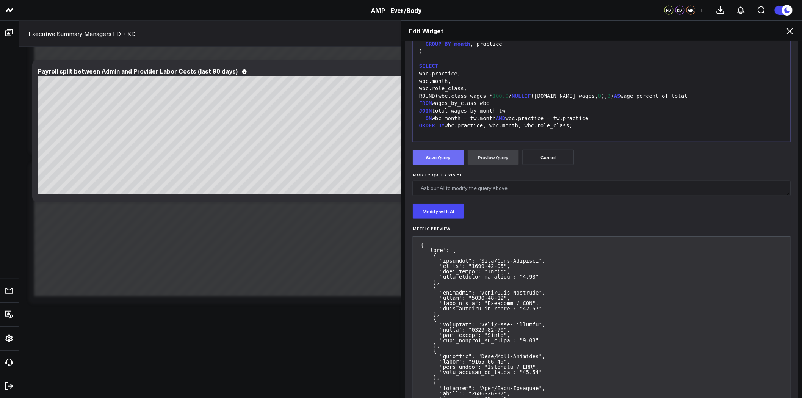
click at [434, 160] on button "Save Query" at bounding box center [438, 157] width 51 height 15
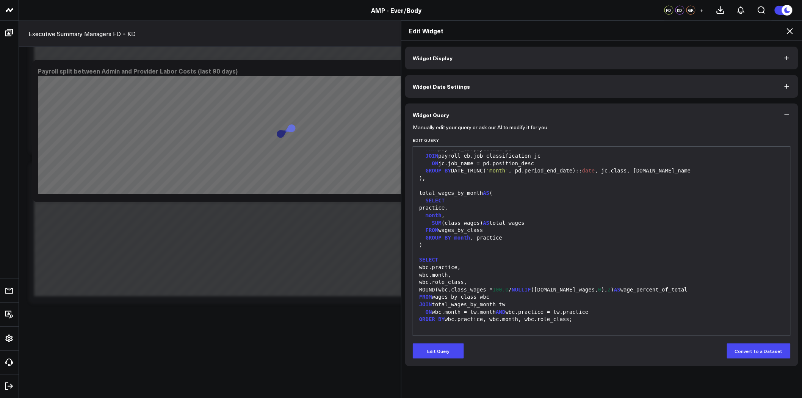
scroll to position [0, 0]
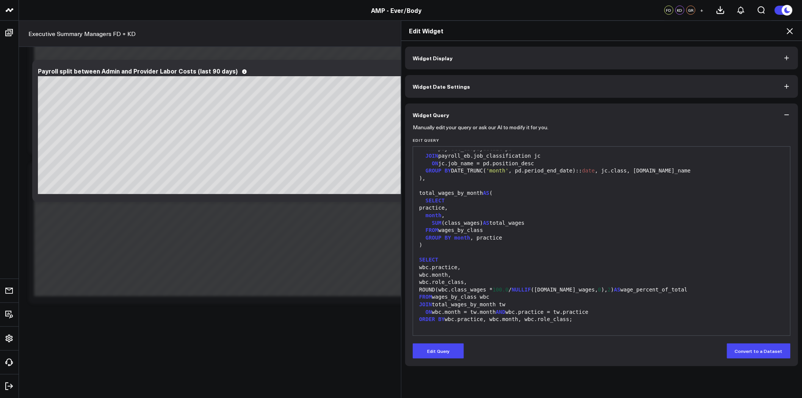
click at [541, 61] on button "Widget Display" at bounding box center [601, 58] width 393 height 23
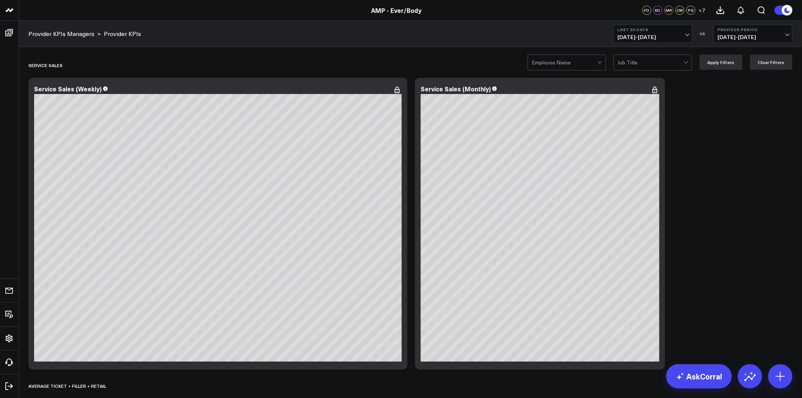
click at [74, 34] on link "Provider KPIs Managers" at bounding box center [61, 34] width 66 height 8
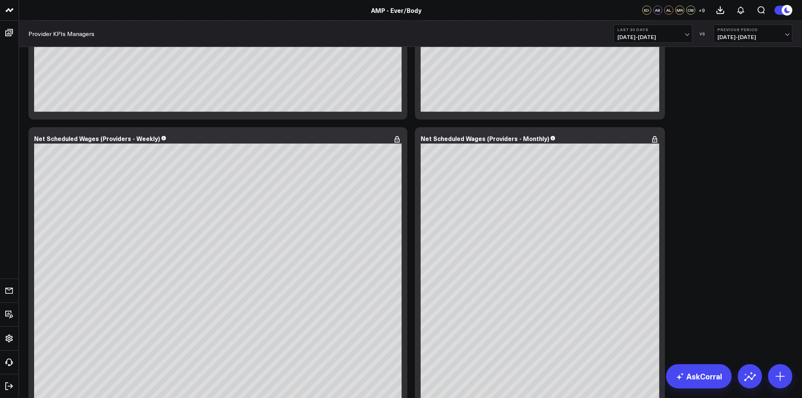
scroll to position [1600, 0]
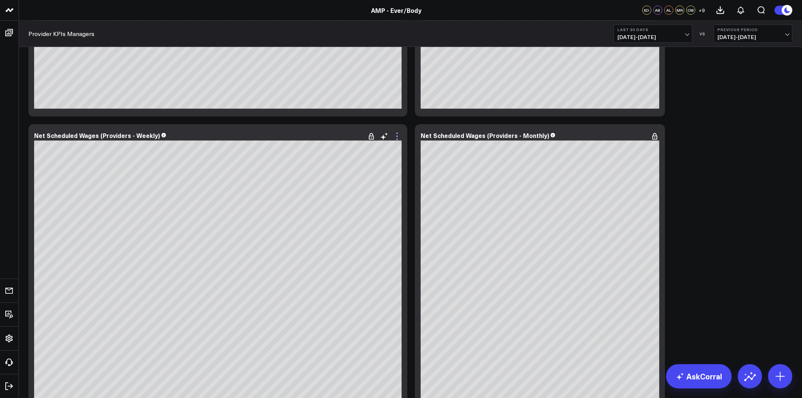
click at [397, 133] on icon at bounding box center [397, 134] width 2 height 2
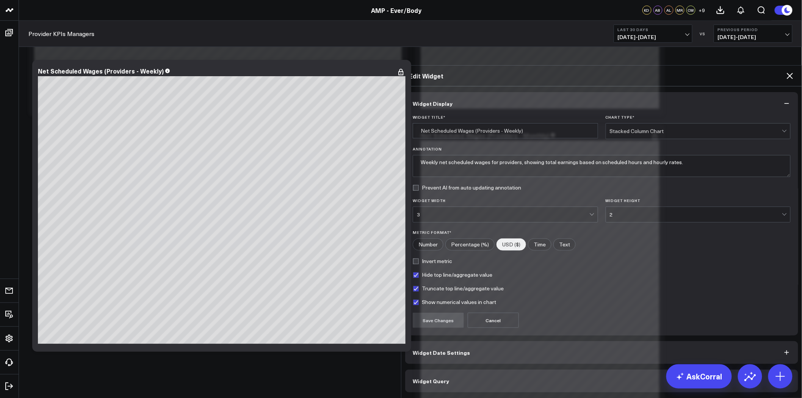
drag, startPoint x: 461, startPoint y: 342, endPoint x: 464, endPoint y: 339, distance: 4.6
click at [460, 370] on button "Widget Query" at bounding box center [601, 381] width 393 height 23
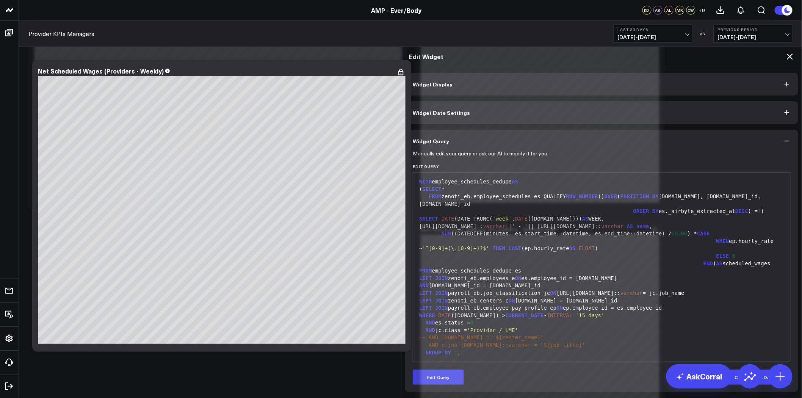
scroll to position [1474, 0]
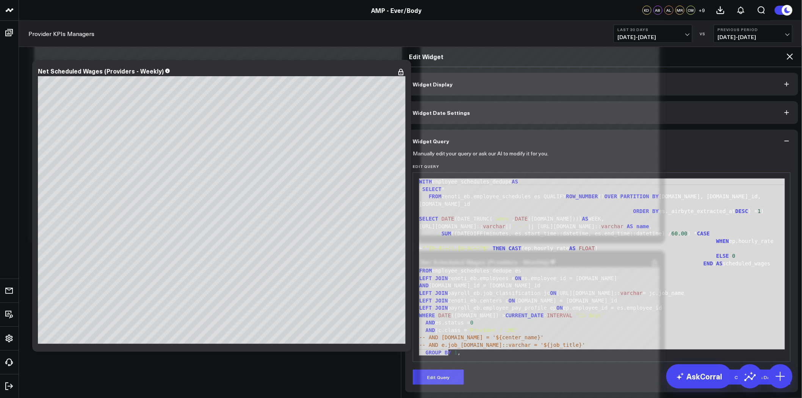
drag, startPoint x: 456, startPoint y: 327, endPoint x: 401, endPoint y: 152, distance: 183.7
click at [401, 152] on div "Widget Display Widget Date Settings Widget Query Manually edit your query or as…" at bounding box center [601, 232] width 401 height 331
copy div "WITH employee_schedules_dedupe AS ( SELECT * FROM zenoti_eb.employee_schedules …"
